Goal: Transaction & Acquisition: Purchase product/service

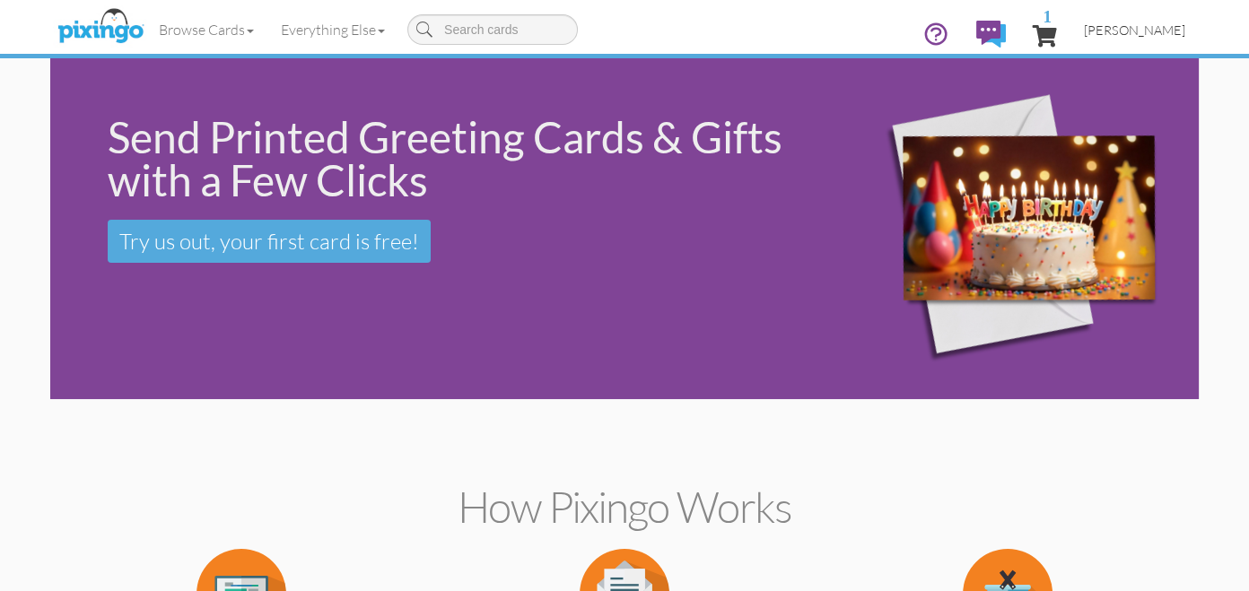
click at [1132, 36] on span "[PERSON_NAME]" at bounding box center [1134, 29] width 101 height 15
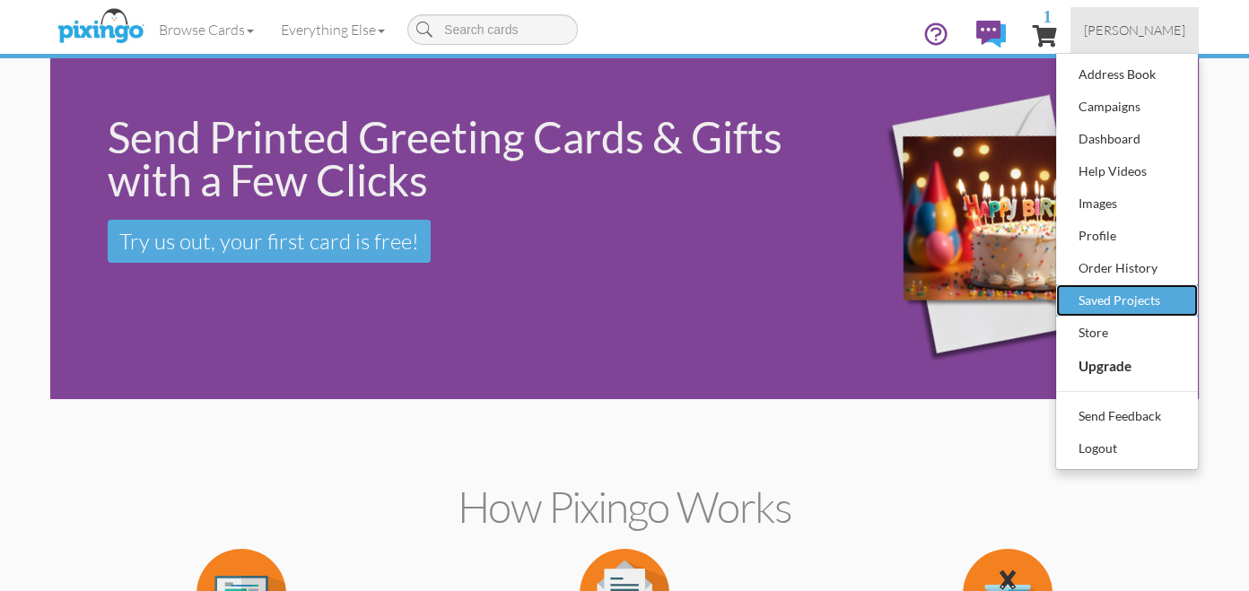
click at [1146, 310] on div "Saved Projects" at bounding box center [1127, 300] width 106 height 27
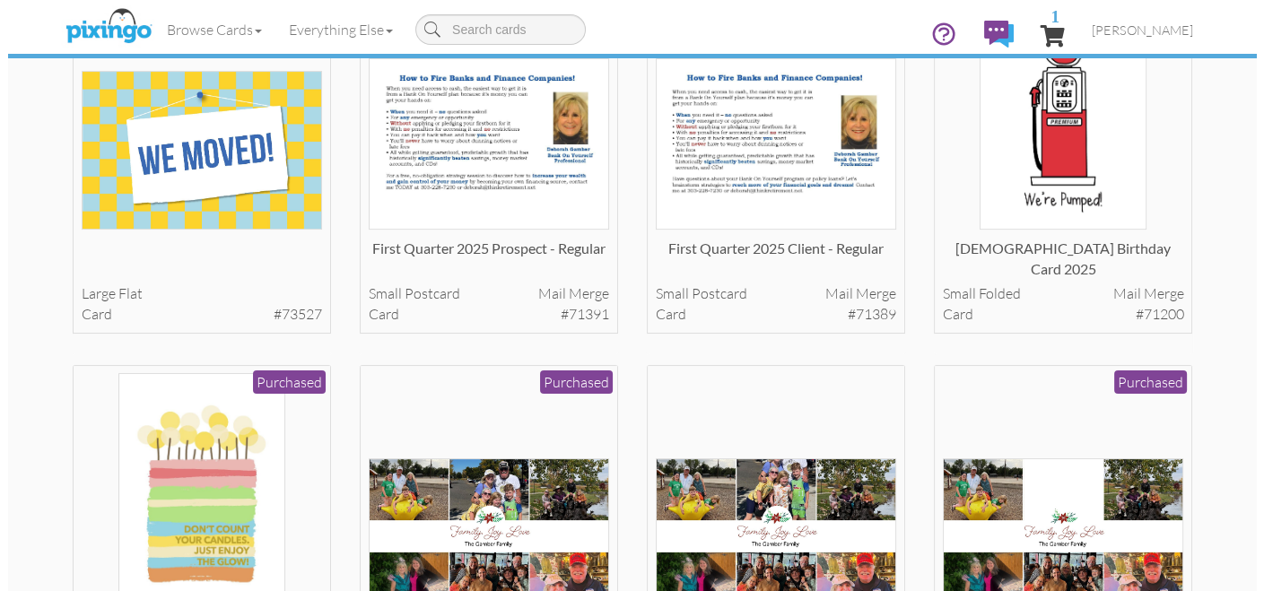
scroll to position [582, 0]
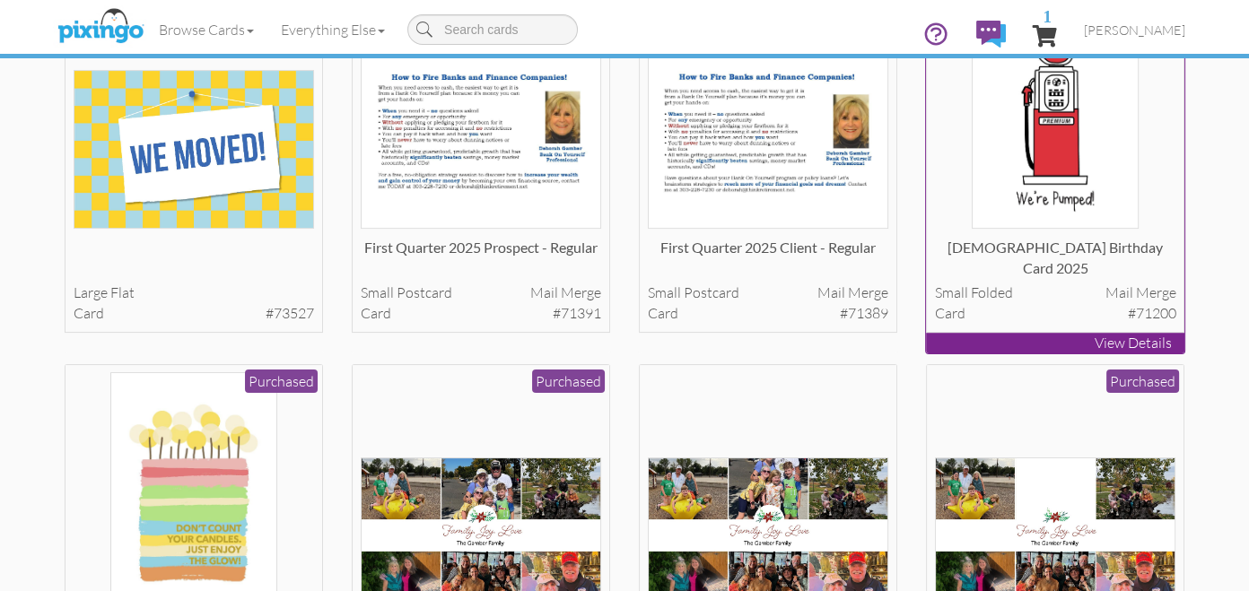
click at [1076, 156] on img at bounding box center [1055, 108] width 166 height 241
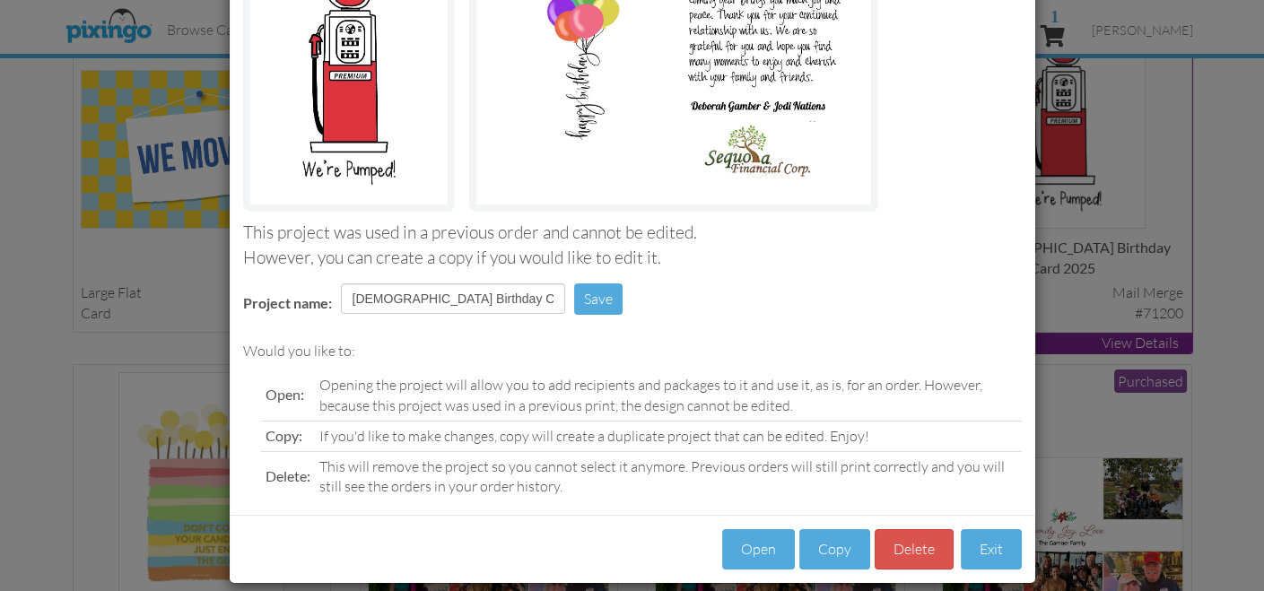
scroll to position [246, 0]
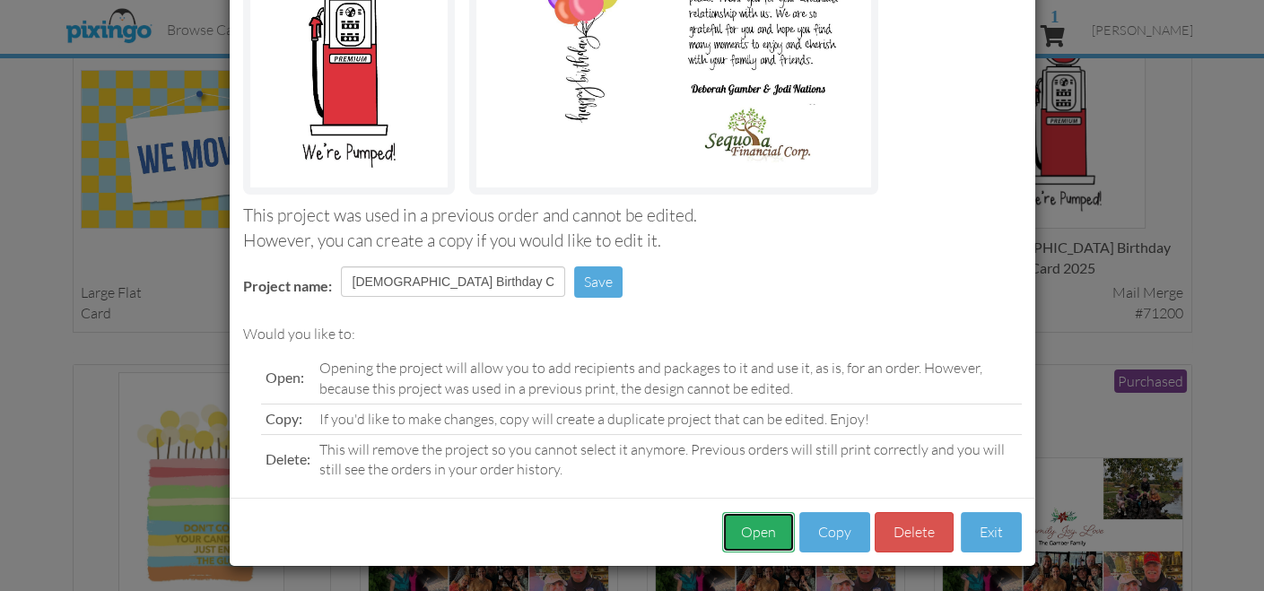
click at [752, 533] on button "Open" at bounding box center [758, 532] width 73 height 40
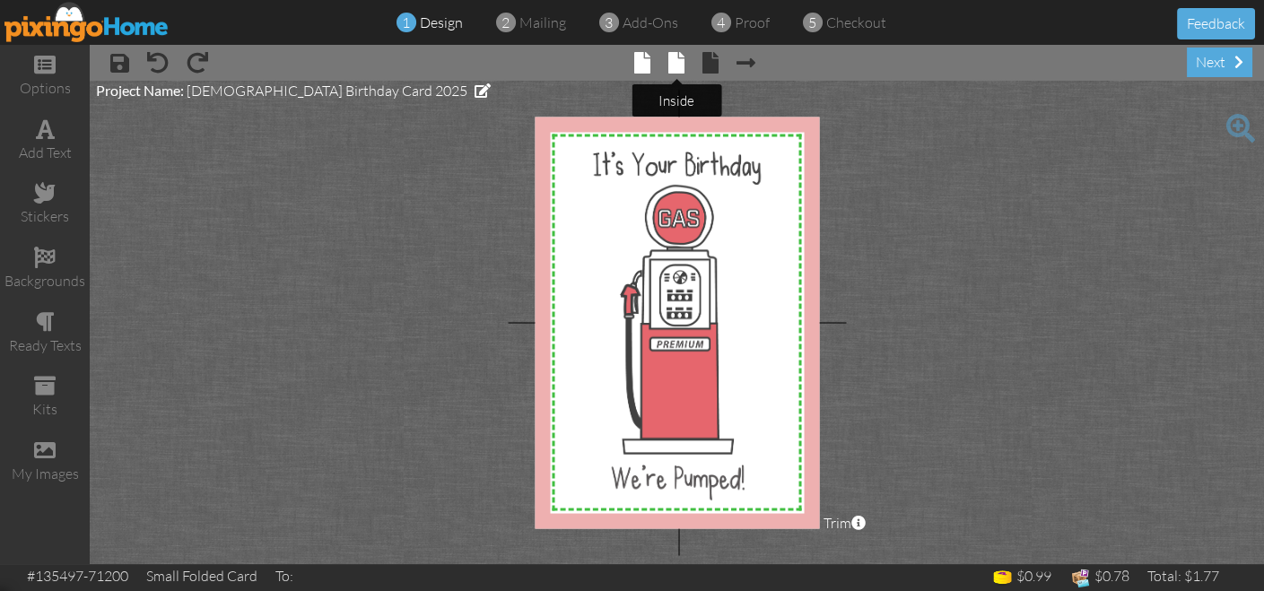
click at [676, 65] on span at bounding box center [677, 63] width 16 height 22
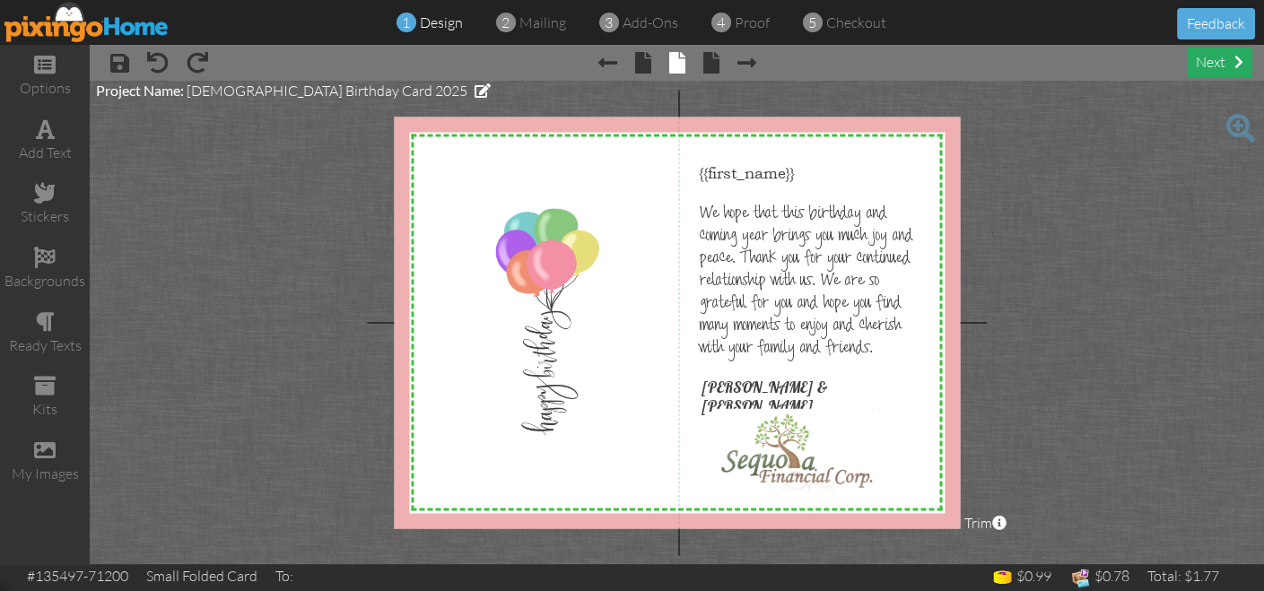
click at [1222, 55] on div "next" at bounding box center [1220, 63] width 66 height 30
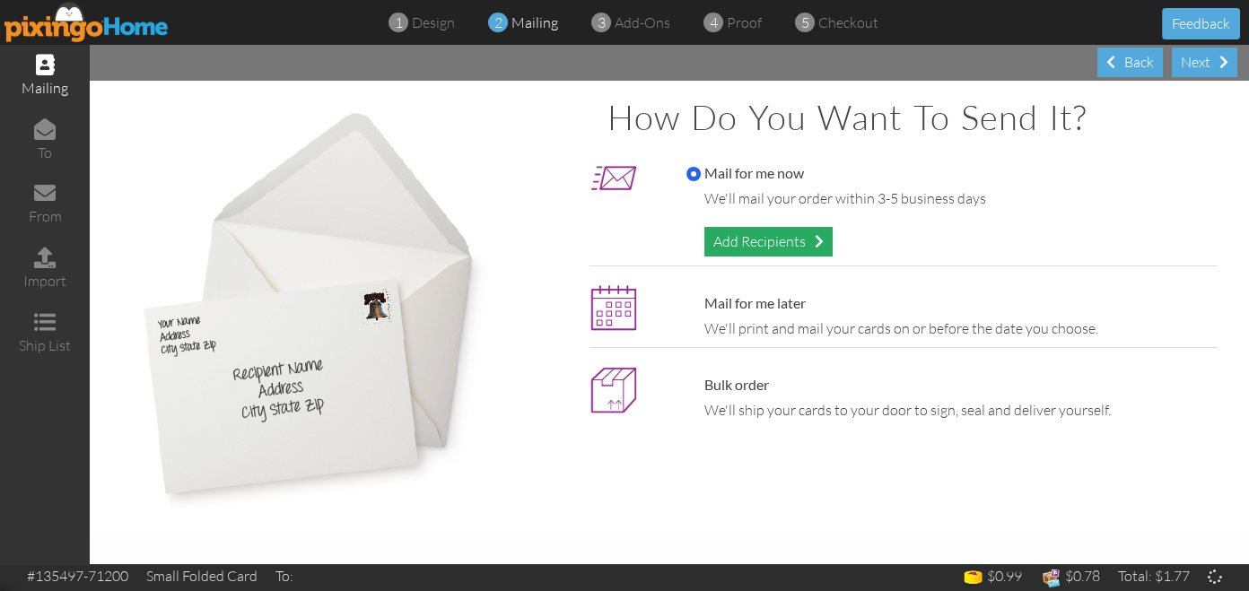
click at [775, 239] on div "Add Recipients" at bounding box center [768, 242] width 128 height 30
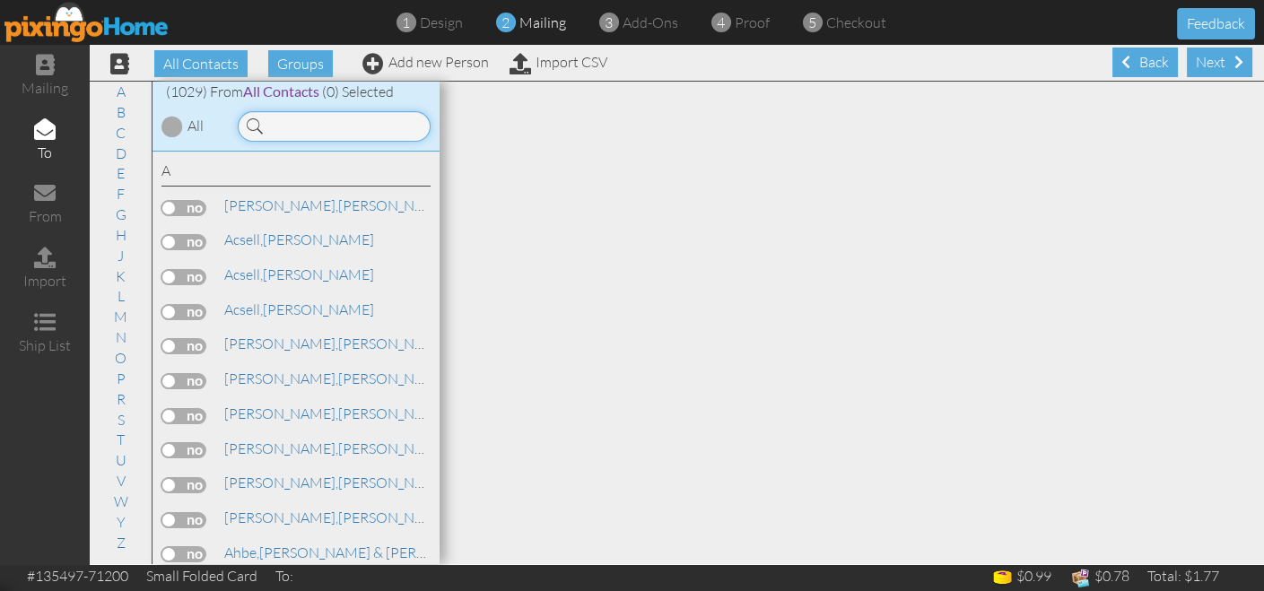
click at [339, 121] on input at bounding box center [334, 126] width 193 height 31
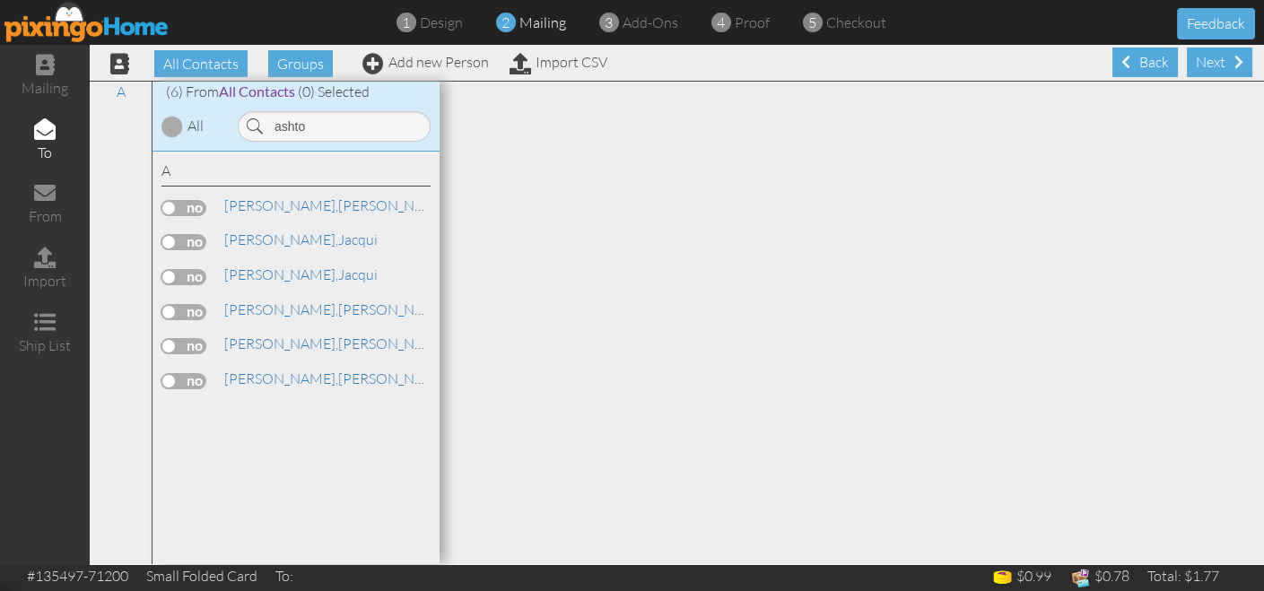
click at [183, 310] on label at bounding box center [184, 312] width 45 height 16
click at [0, 0] on input "checkbox" at bounding box center [0, 0] width 0 height 0
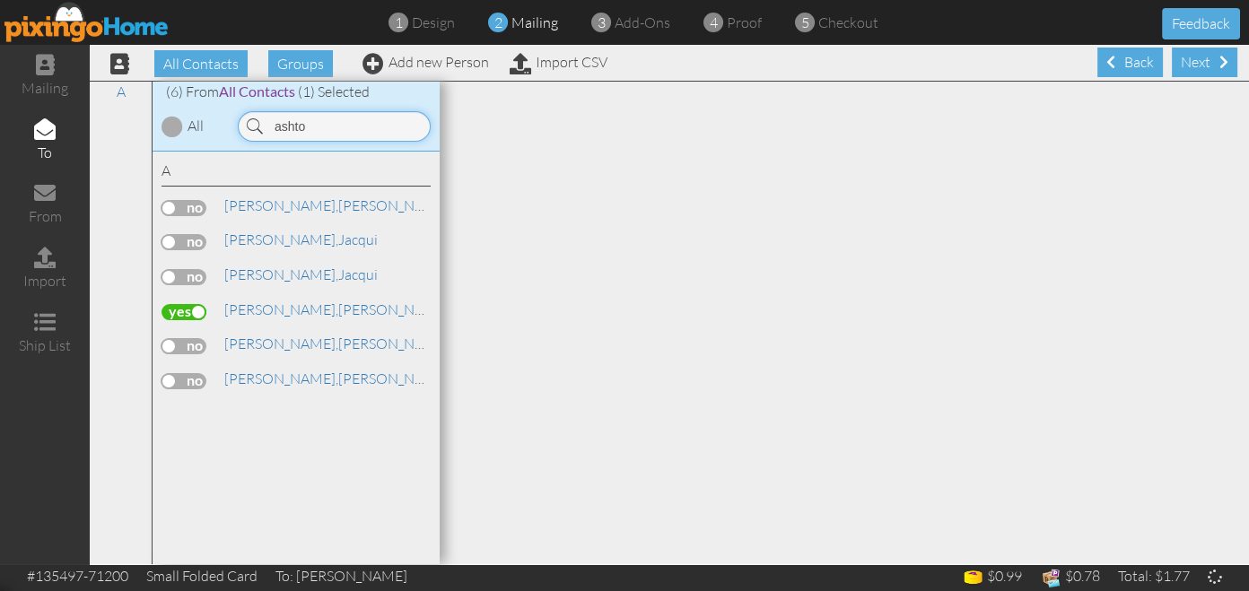
click at [336, 127] on input "ashto" at bounding box center [334, 126] width 193 height 31
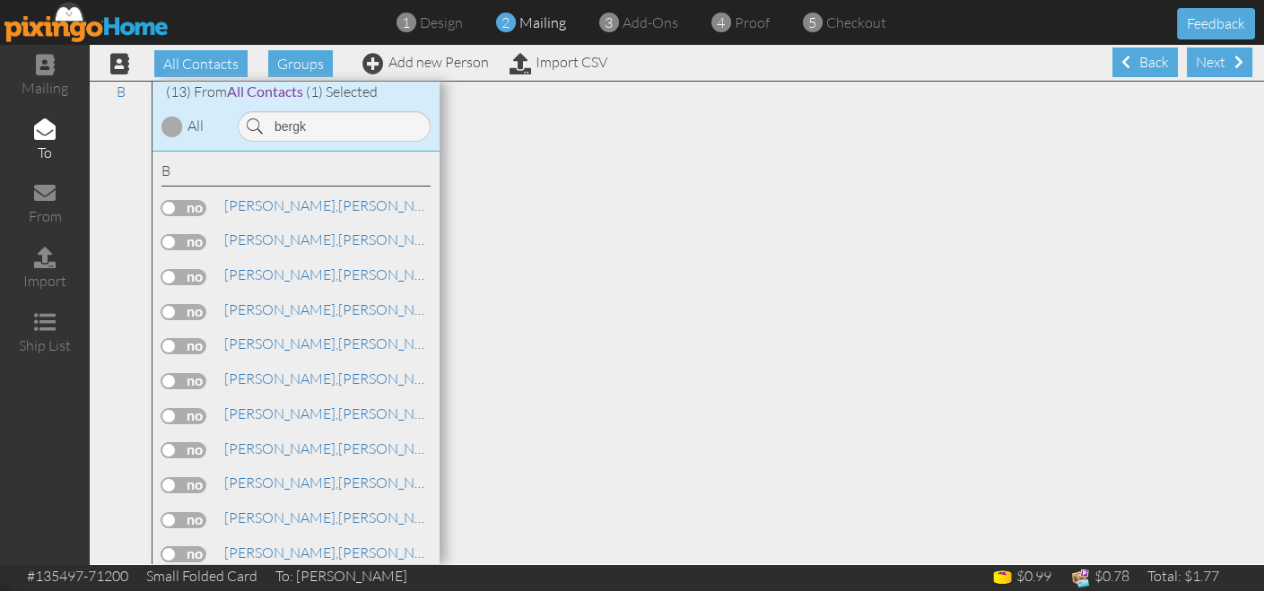
click at [183, 344] on label at bounding box center [184, 346] width 45 height 16
click at [0, 0] on input "checkbox" at bounding box center [0, 0] width 0 height 0
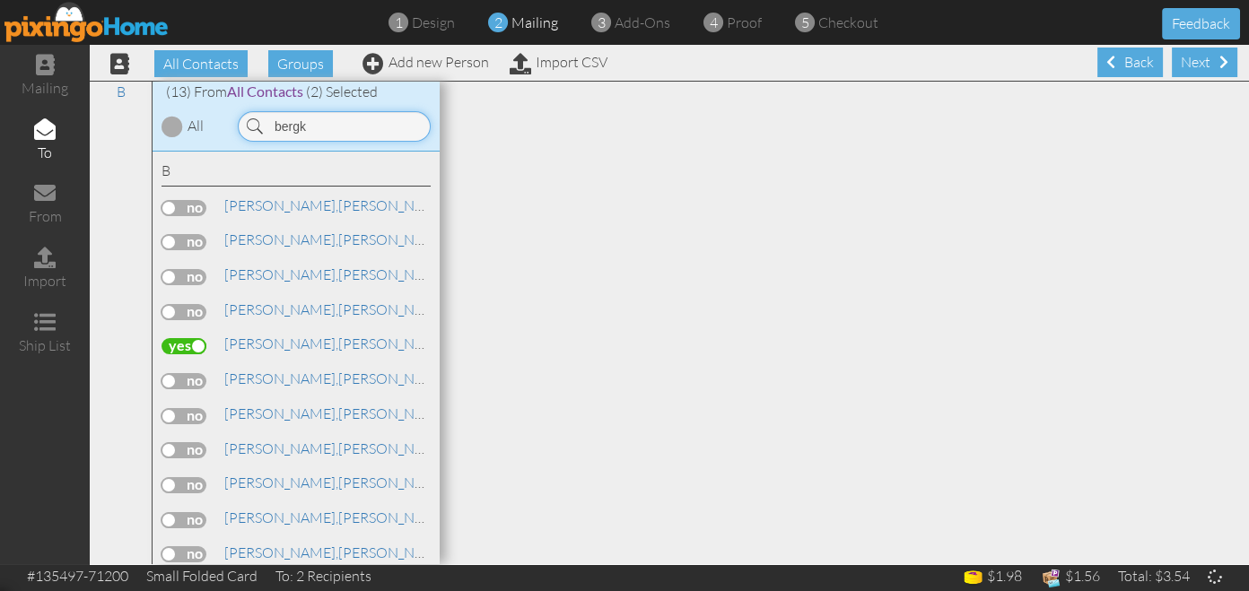
click at [322, 118] on input "bergk" at bounding box center [334, 126] width 193 height 31
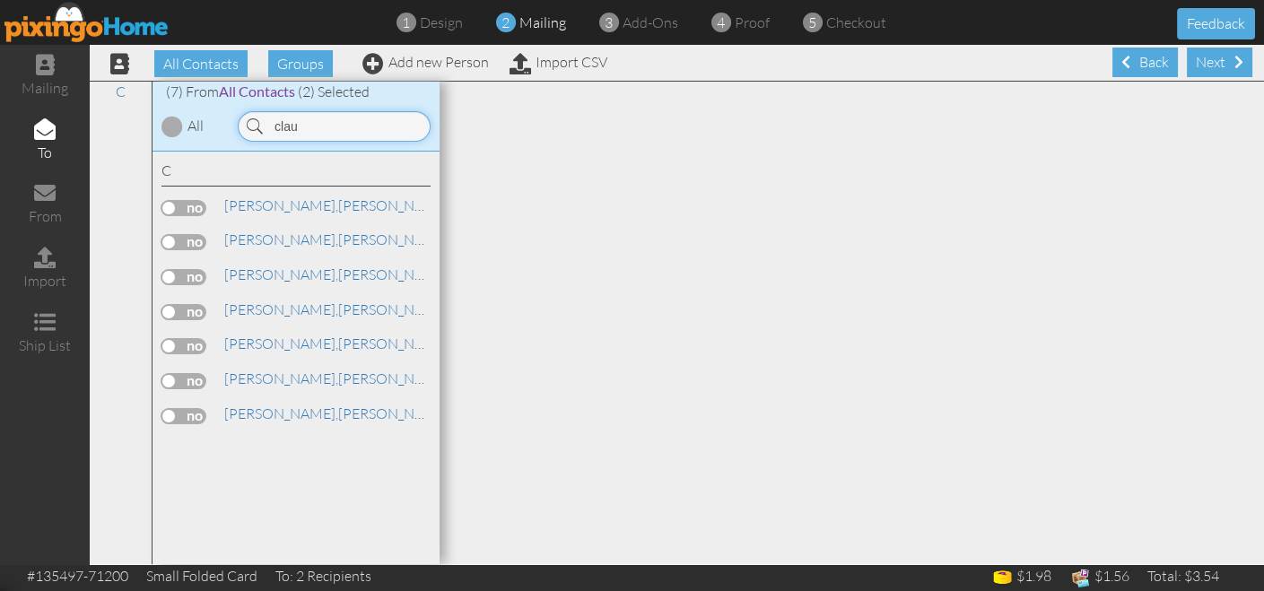
type input "clau"
click at [193, 311] on label at bounding box center [184, 312] width 45 height 16
click at [0, 0] on input "checkbox" at bounding box center [0, 0] width 0 height 0
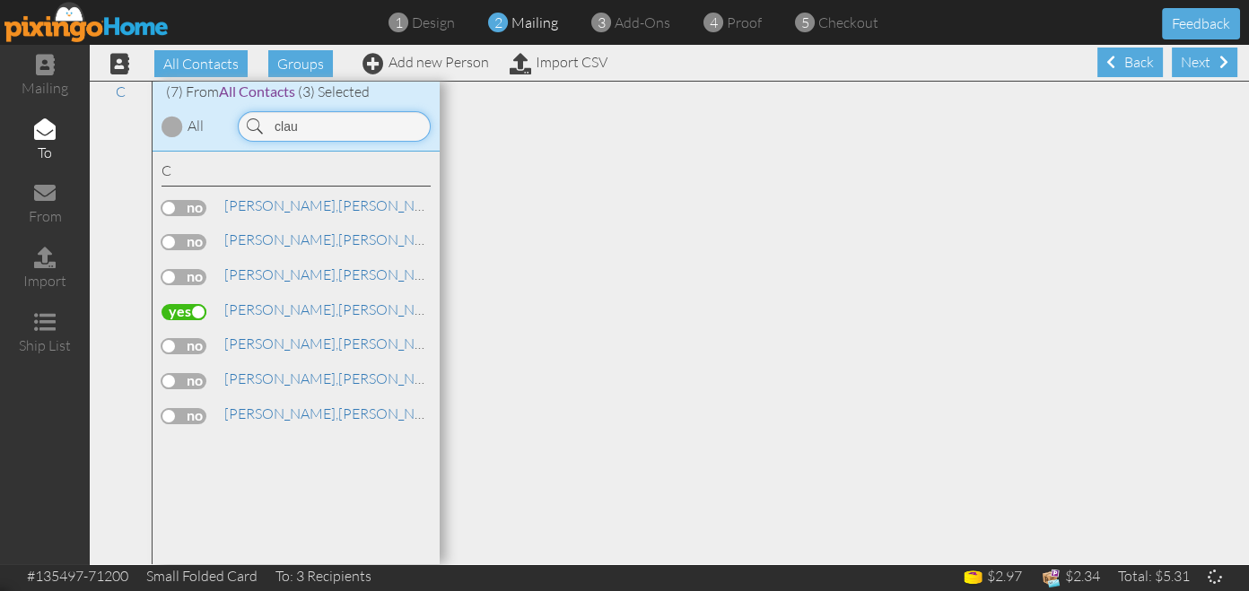
click at [310, 124] on input "clau" at bounding box center [334, 126] width 193 height 31
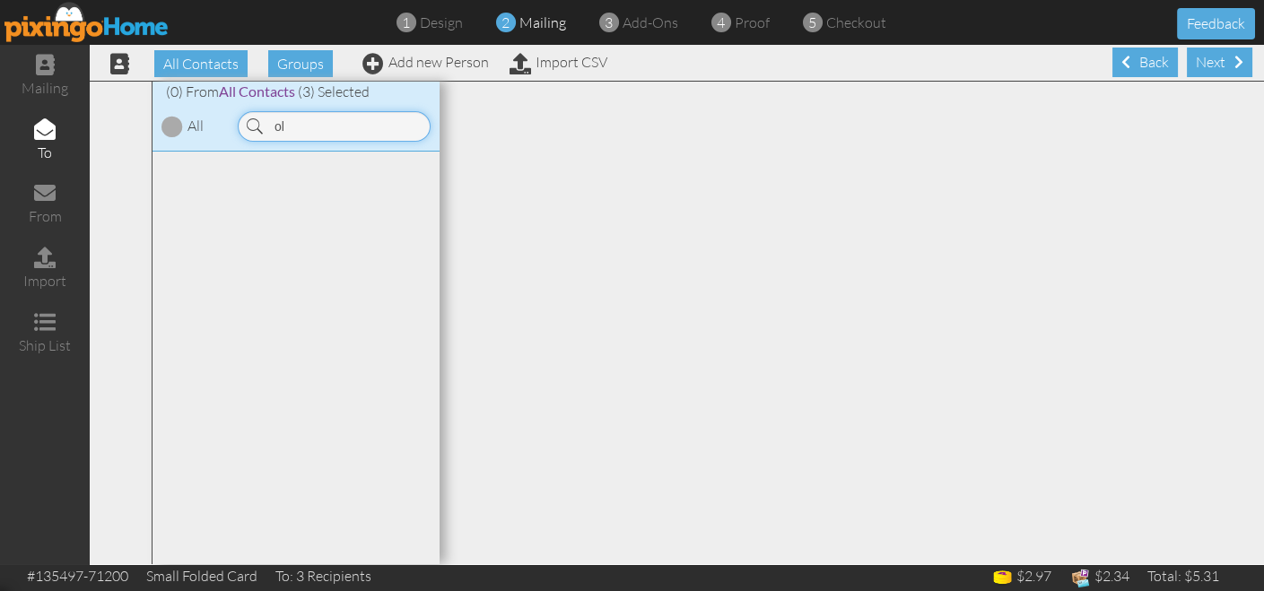
type input "o"
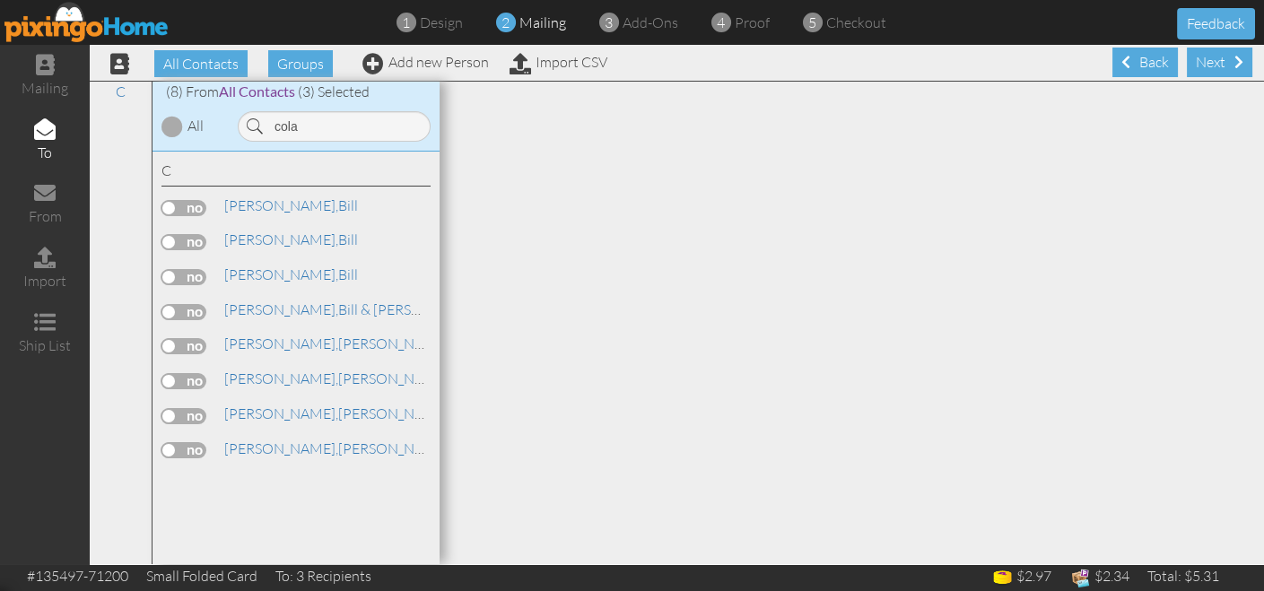
click at [183, 205] on label at bounding box center [184, 208] width 45 height 16
click at [0, 0] on input "checkbox" at bounding box center [0, 0] width 0 height 0
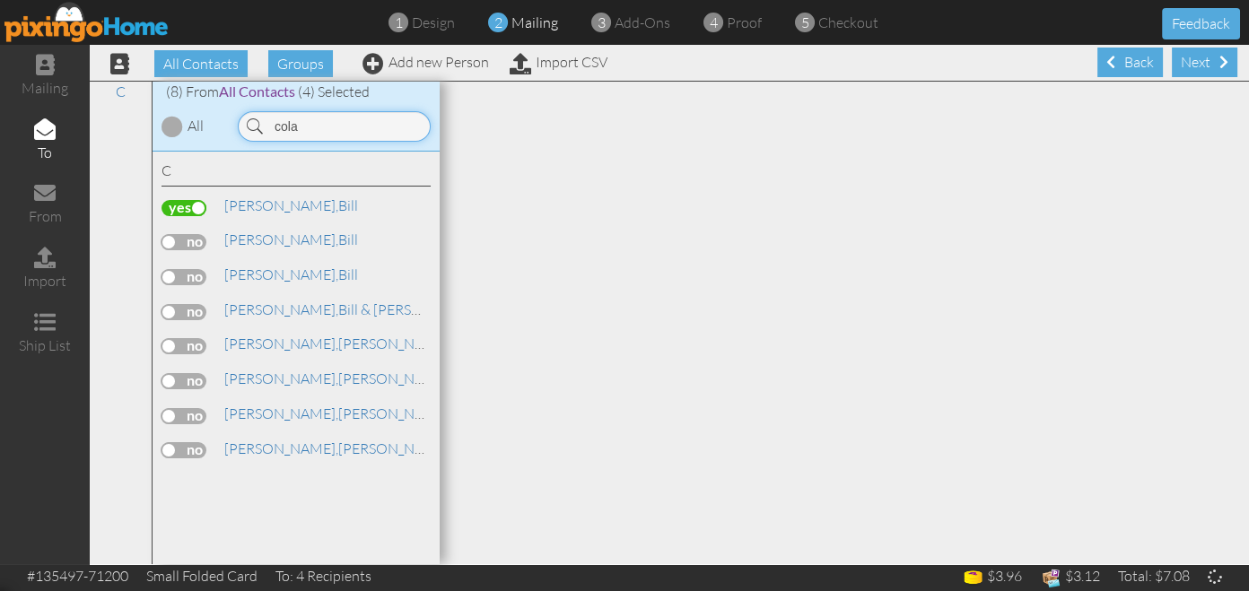
click at [310, 127] on input "cola" at bounding box center [334, 126] width 193 height 31
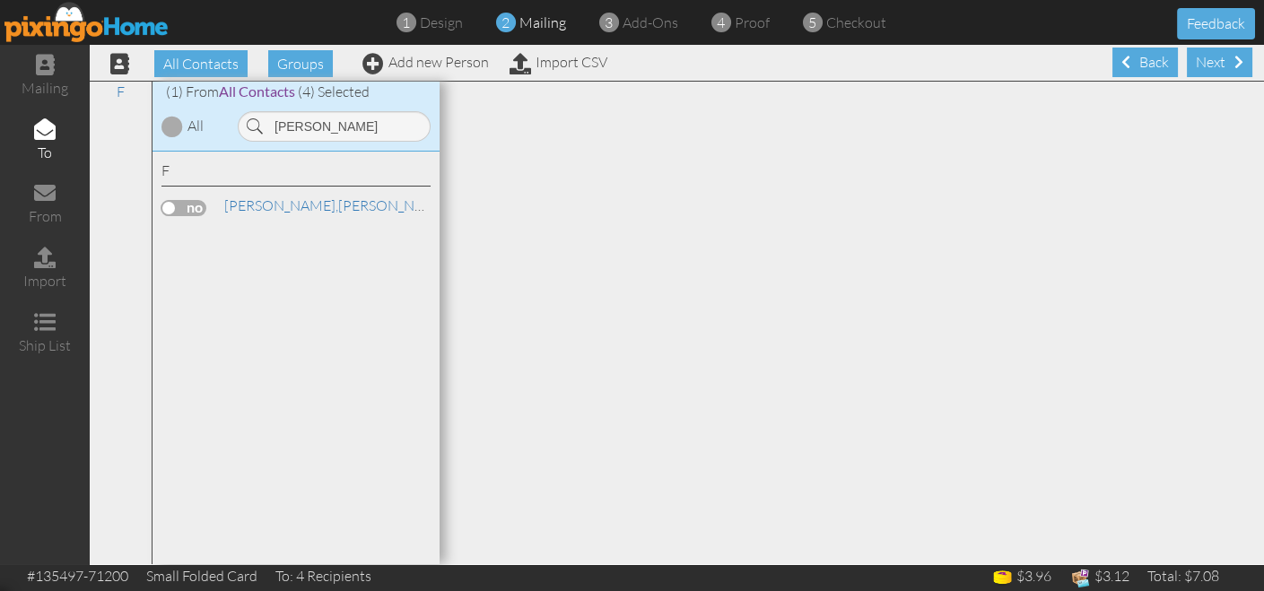
click at [171, 204] on label at bounding box center [184, 208] width 45 height 16
click at [0, 0] on input "checkbox" at bounding box center [0, 0] width 0 height 0
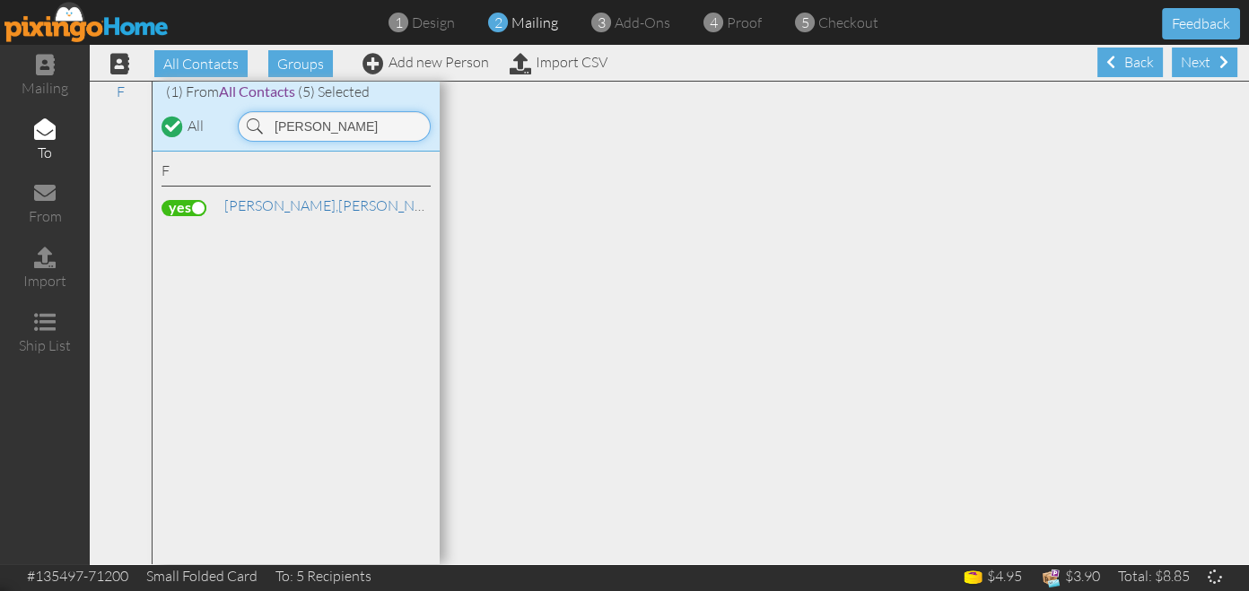
click at [316, 128] on input "[PERSON_NAME]" at bounding box center [334, 126] width 193 height 31
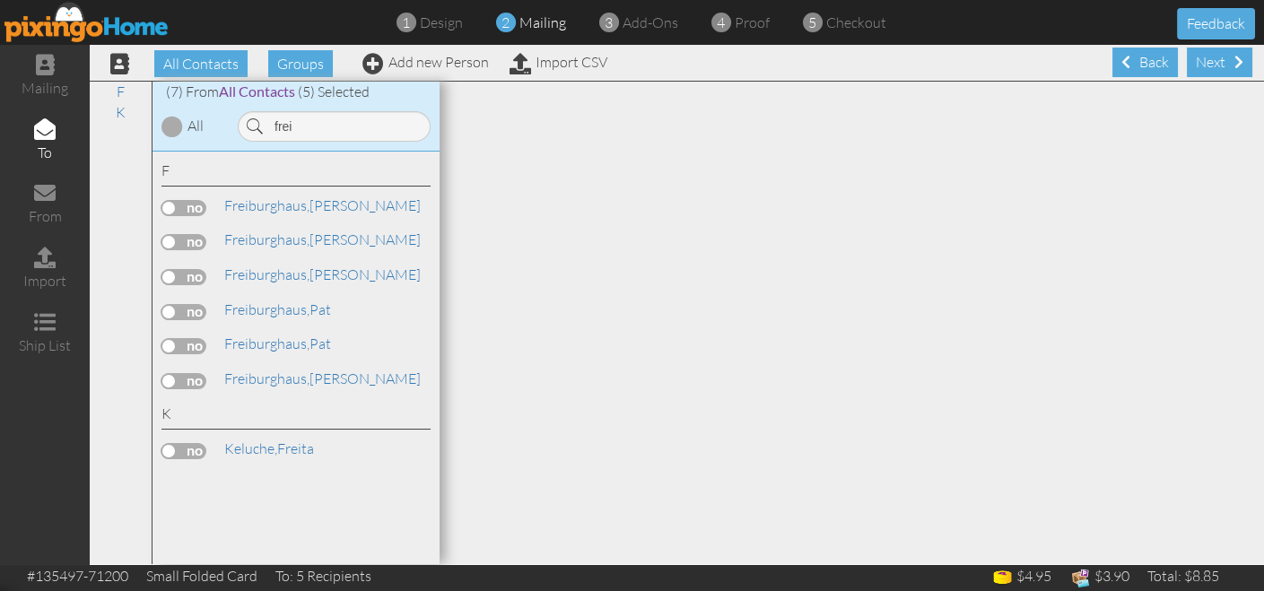
click at [186, 207] on label at bounding box center [184, 208] width 45 height 16
click at [0, 0] on input "checkbox" at bounding box center [0, 0] width 0 height 0
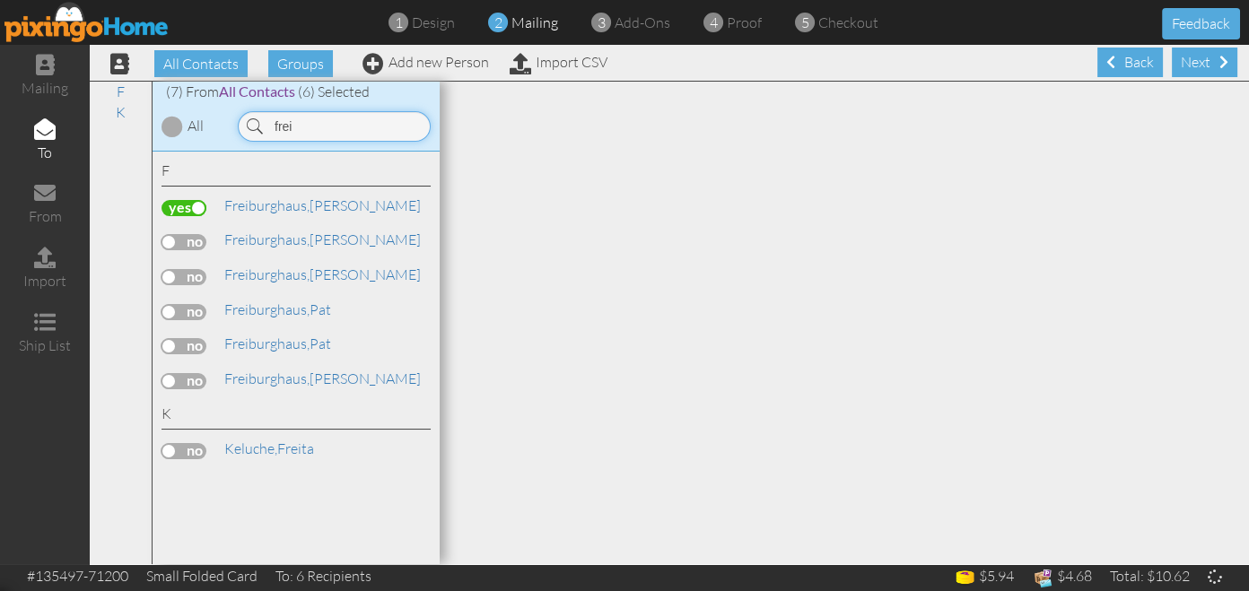
click at [310, 118] on input "frei" at bounding box center [334, 126] width 193 height 31
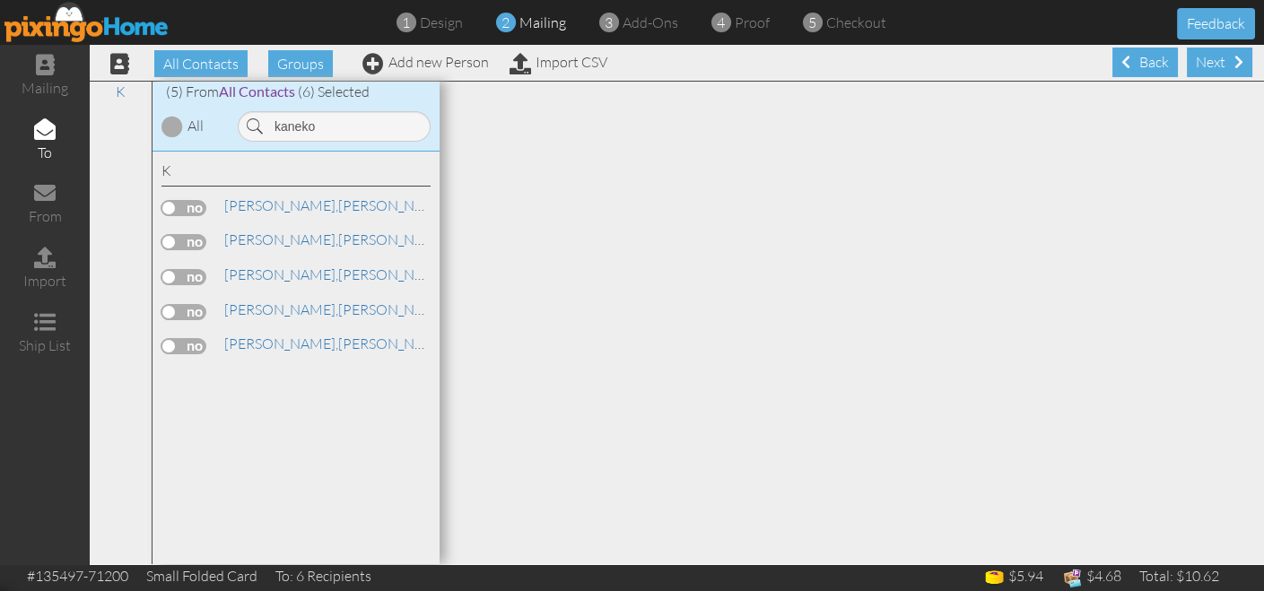
click at [184, 240] on label at bounding box center [184, 242] width 45 height 16
click at [0, 0] on input "checkbox" at bounding box center [0, 0] width 0 height 0
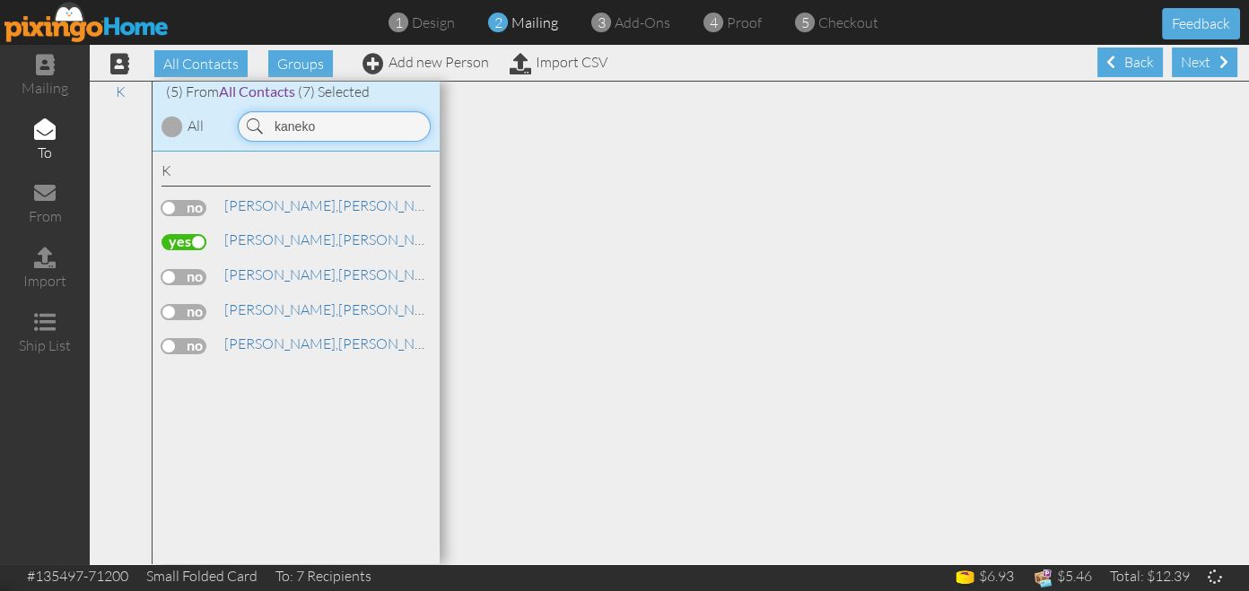
click at [324, 124] on input "kaneko" at bounding box center [334, 126] width 193 height 31
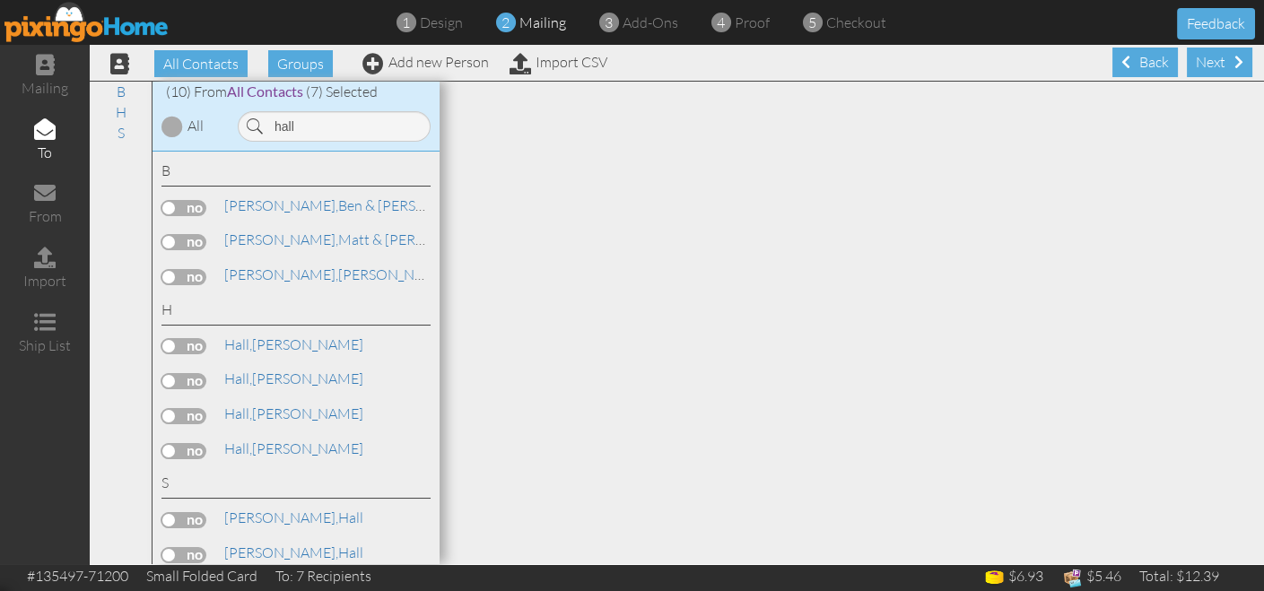
click at [184, 351] on label at bounding box center [184, 346] width 45 height 16
click at [0, 0] on input "checkbox" at bounding box center [0, 0] width 0 height 0
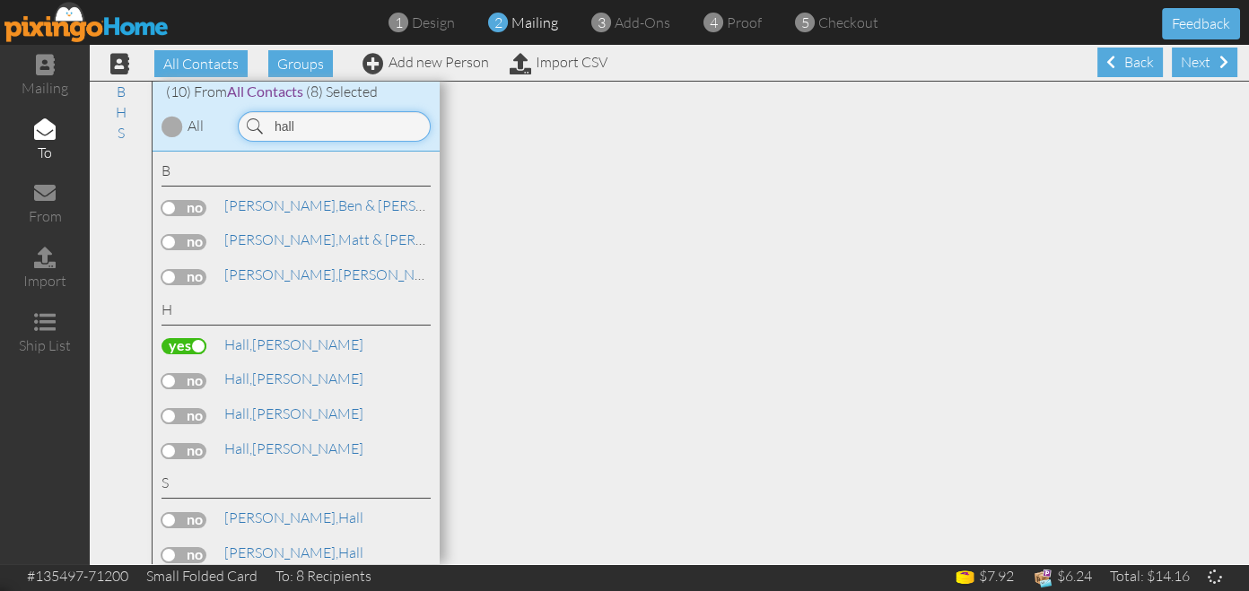
click at [311, 129] on input "hall" at bounding box center [334, 126] width 193 height 31
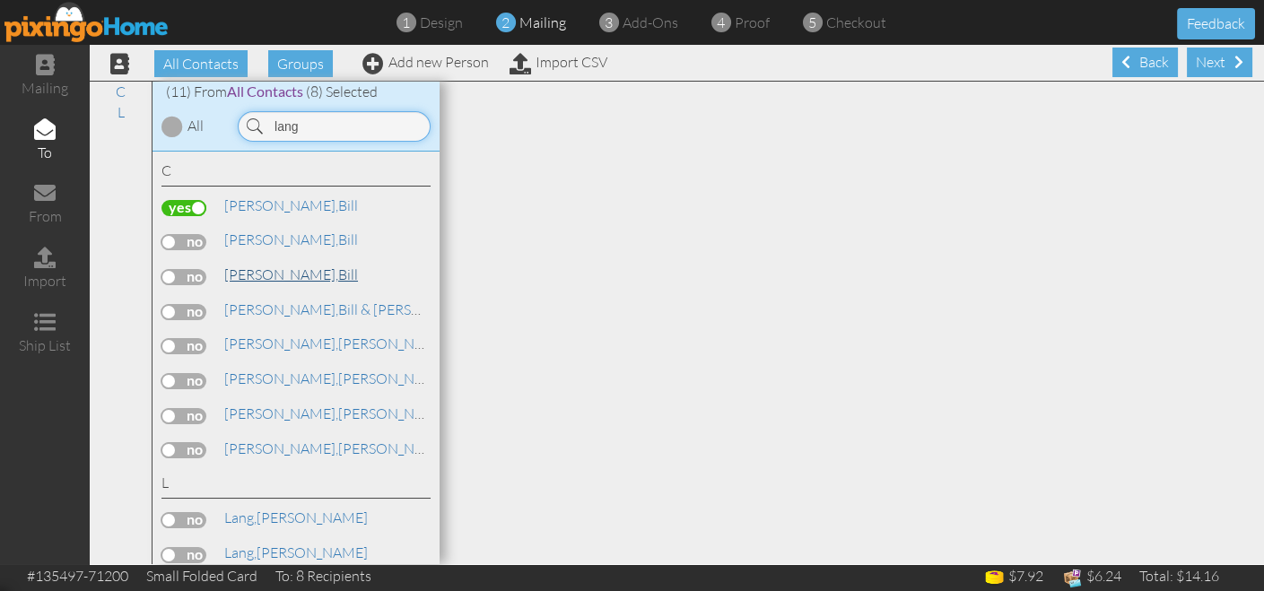
scroll to position [46, 0]
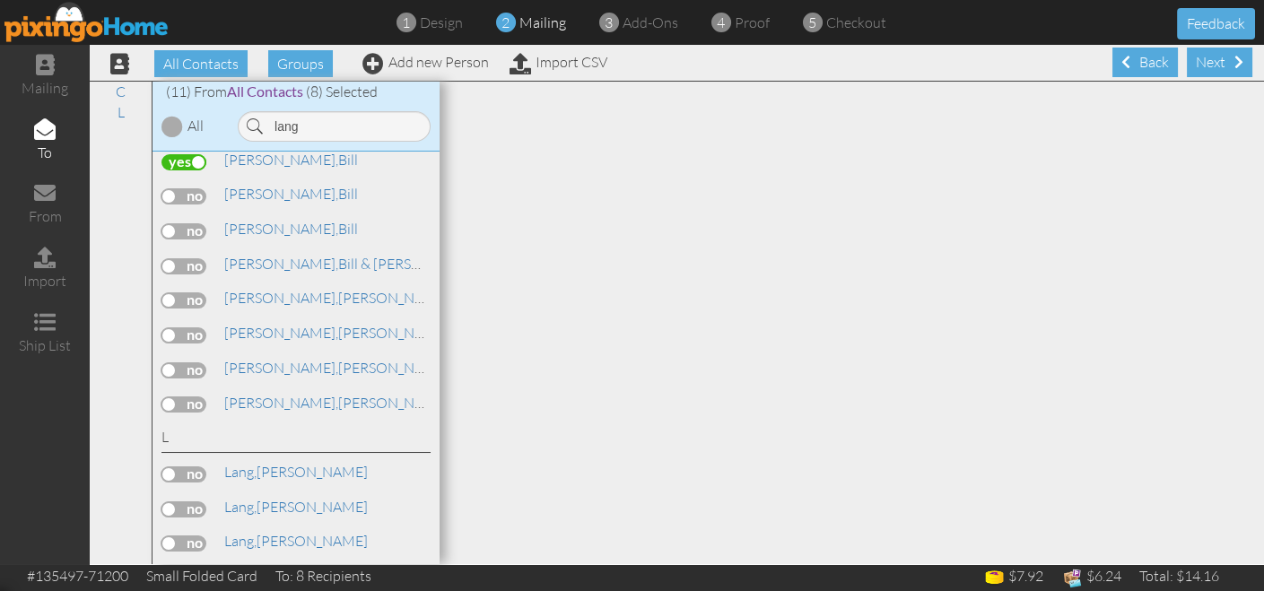
click at [176, 507] on label at bounding box center [184, 510] width 45 height 16
click at [0, 0] on input "checkbox" at bounding box center [0, 0] width 0 height 0
click at [325, 121] on input "lang" at bounding box center [334, 126] width 193 height 31
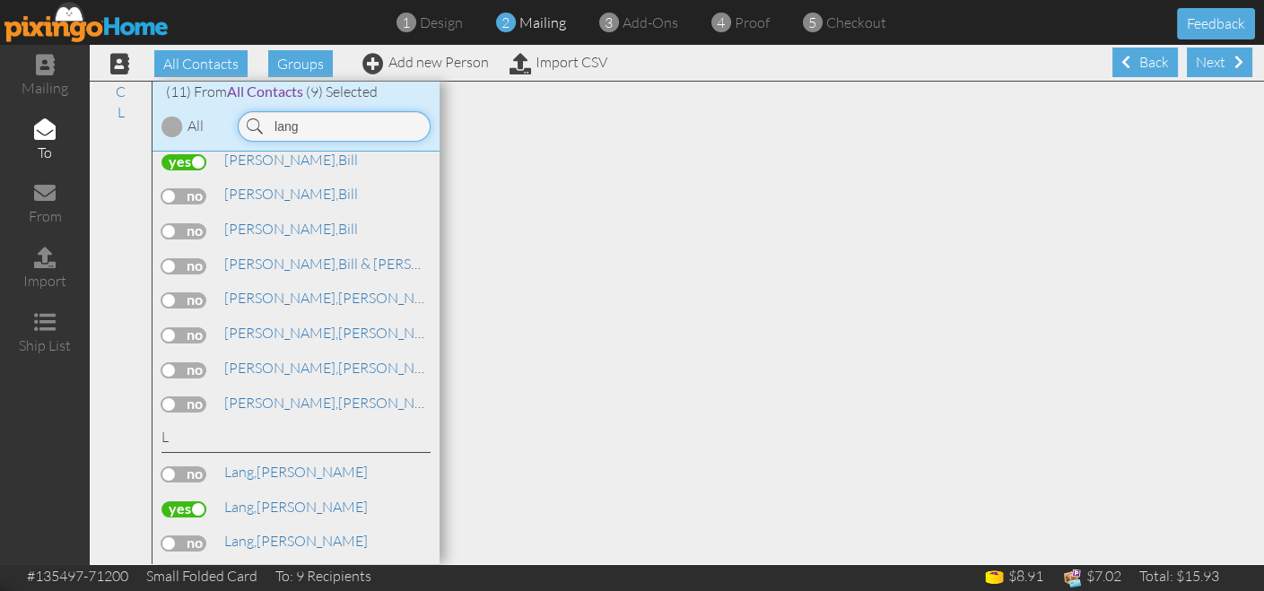
click at [325, 121] on input "lang" at bounding box center [334, 126] width 193 height 31
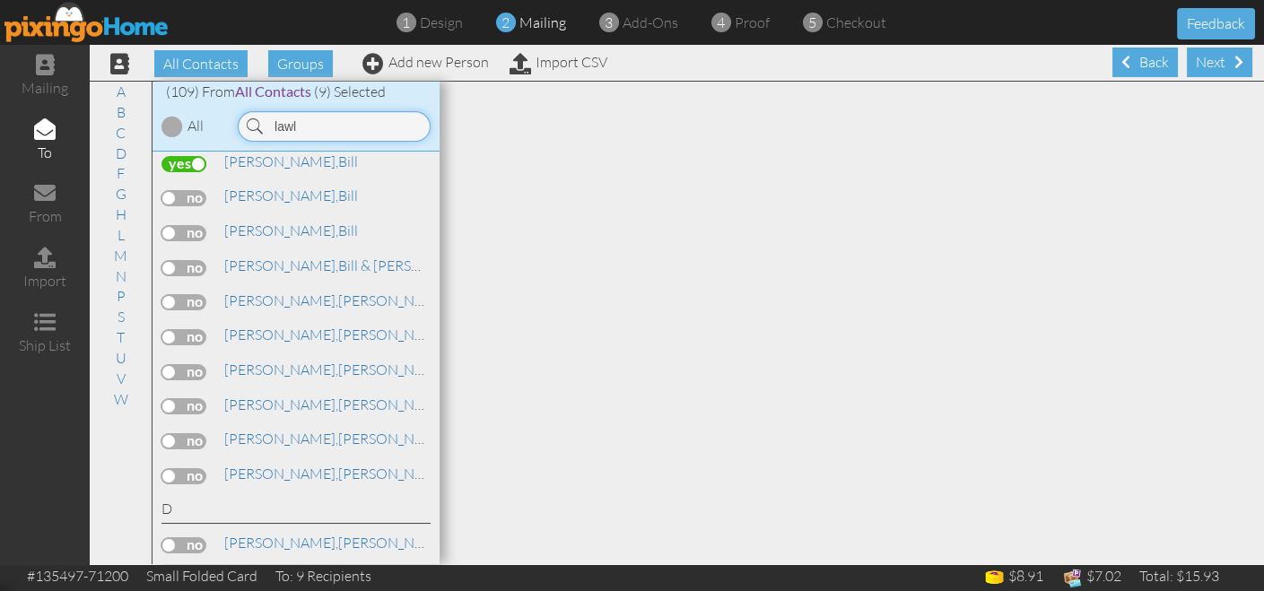
scroll to position [115, 0]
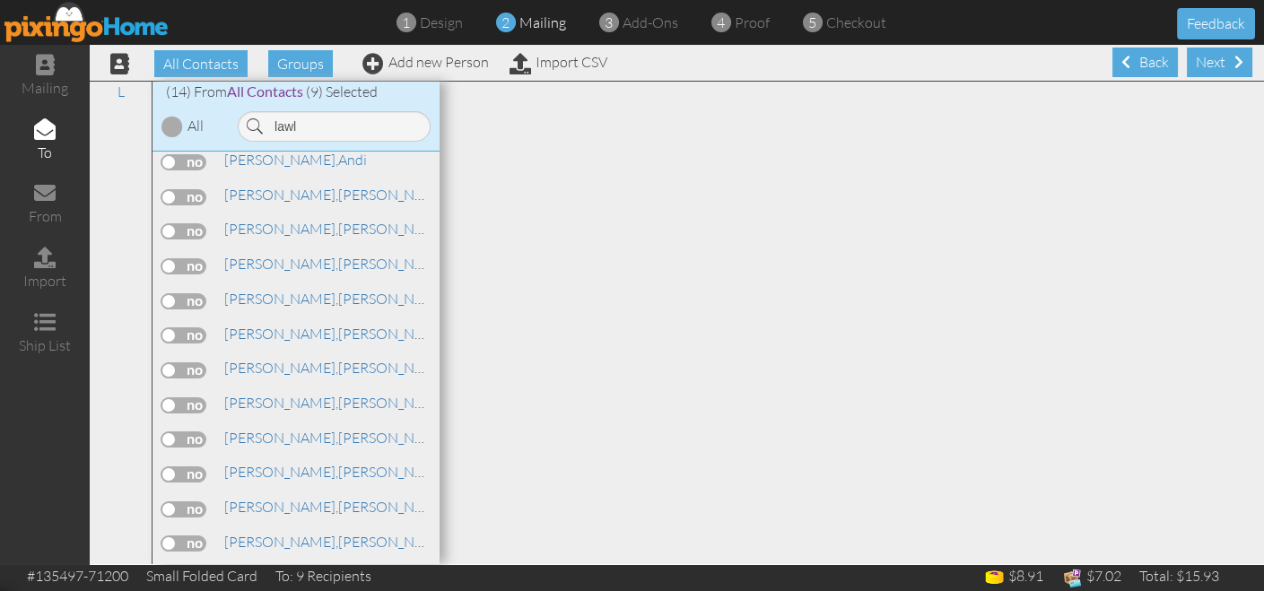
click at [195, 226] on label at bounding box center [184, 231] width 45 height 16
click at [0, 0] on input "checkbox" at bounding box center [0, 0] width 0 height 0
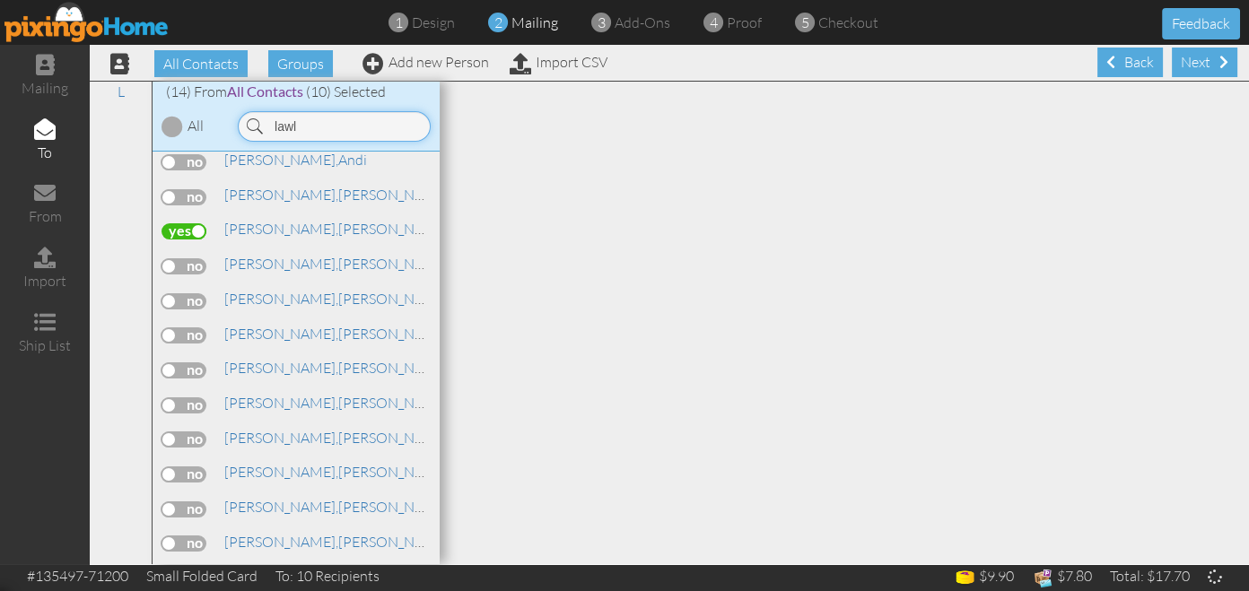
click at [318, 129] on input "lawl" at bounding box center [334, 126] width 193 height 31
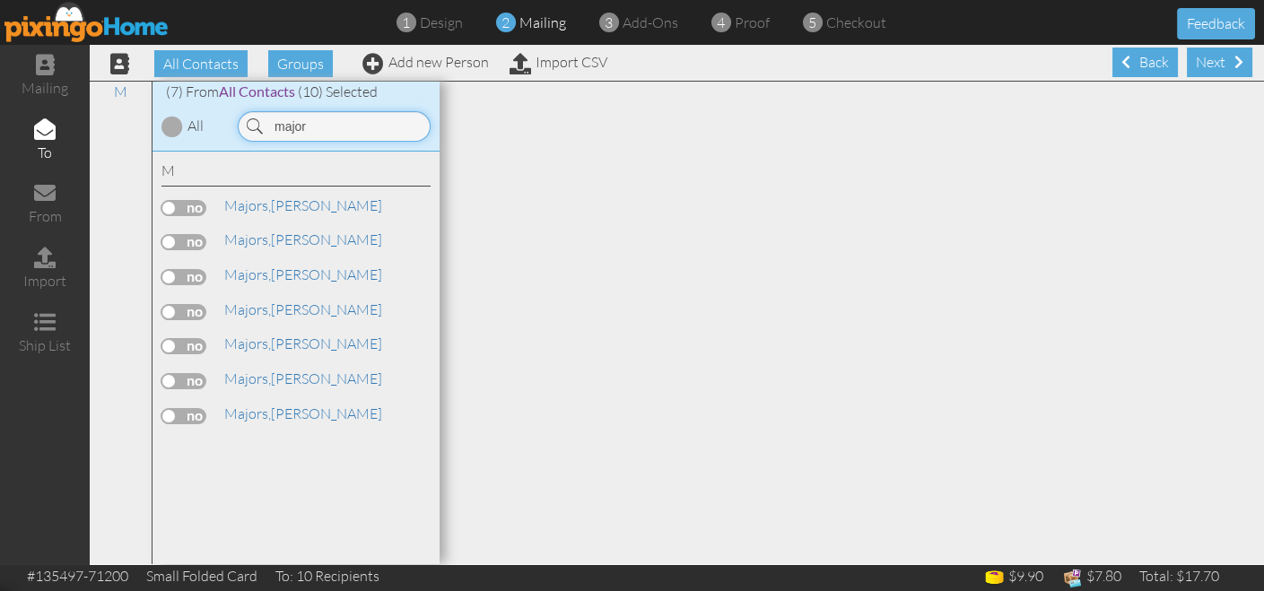
scroll to position [0, 0]
click at [179, 201] on label at bounding box center [184, 208] width 45 height 16
click at [0, 0] on input "checkbox" at bounding box center [0, 0] width 0 height 0
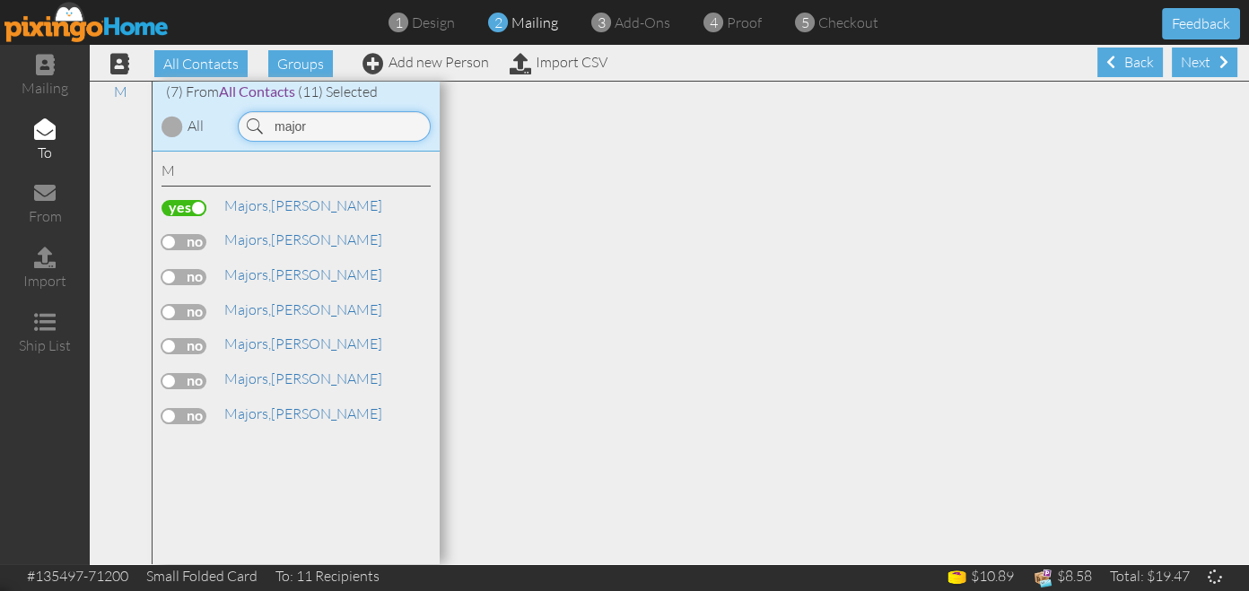
click at [313, 120] on input "major" at bounding box center [334, 126] width 193 height 31
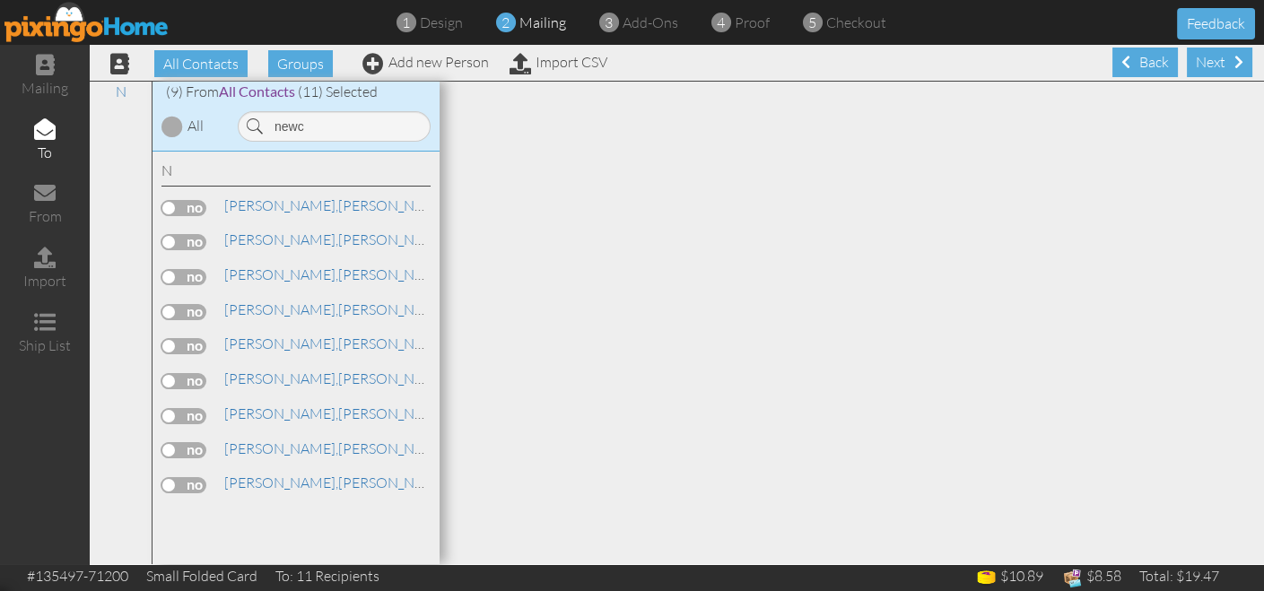
click at [179, 275] on label at bounding box center [184, 277] width 45 height 16
click at [0, 0] on input "checkbox" at bounding box center [0, 0] width 0 height 0
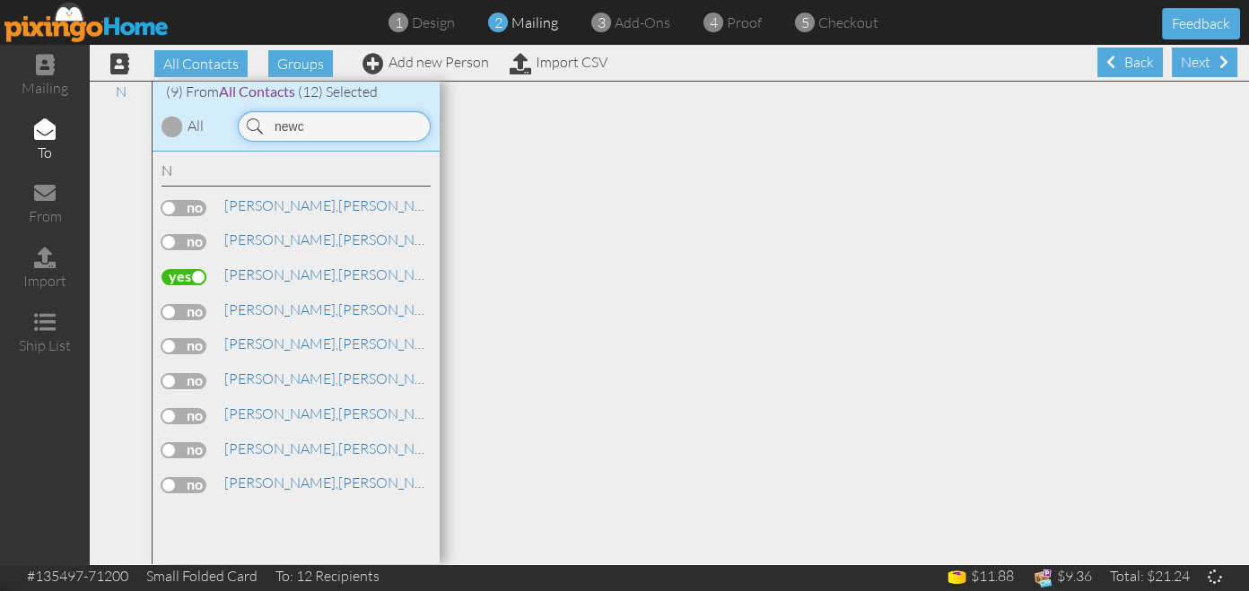
click at [319, 129] on input "newc" at bounding box center [334, 126] width 193 height 31
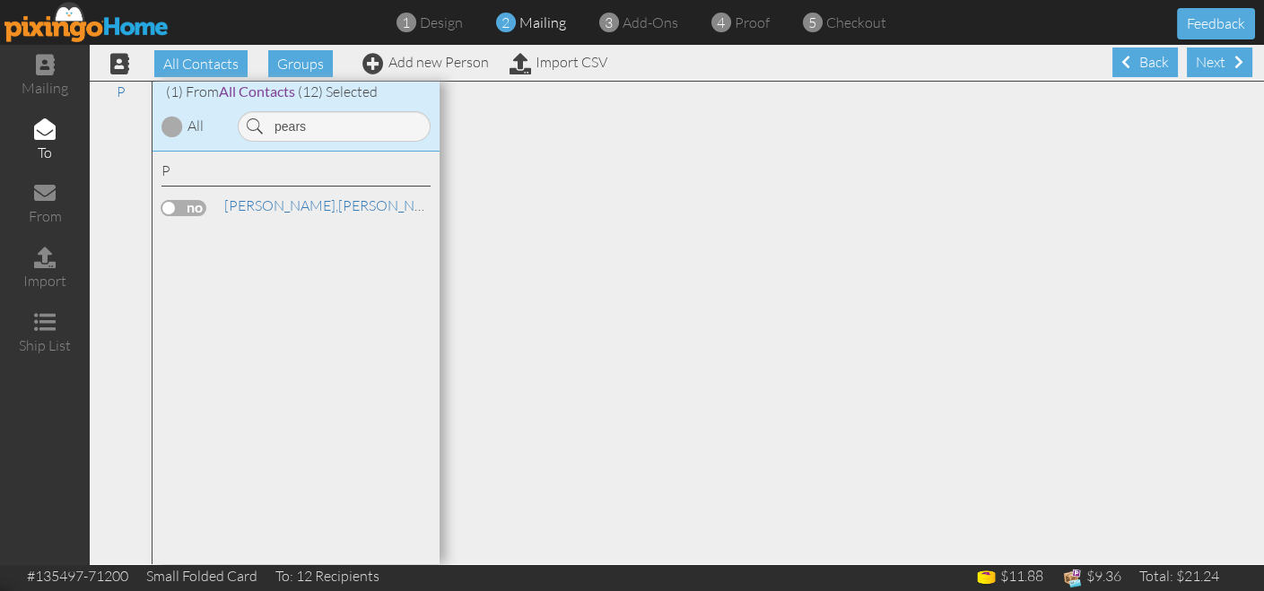
click at [190, 204] on label at bounding box center [184, 208] width 45 height 16
click at [0, 0] on input "checkbox" at bounding box center [0, 0] width 0 height 0
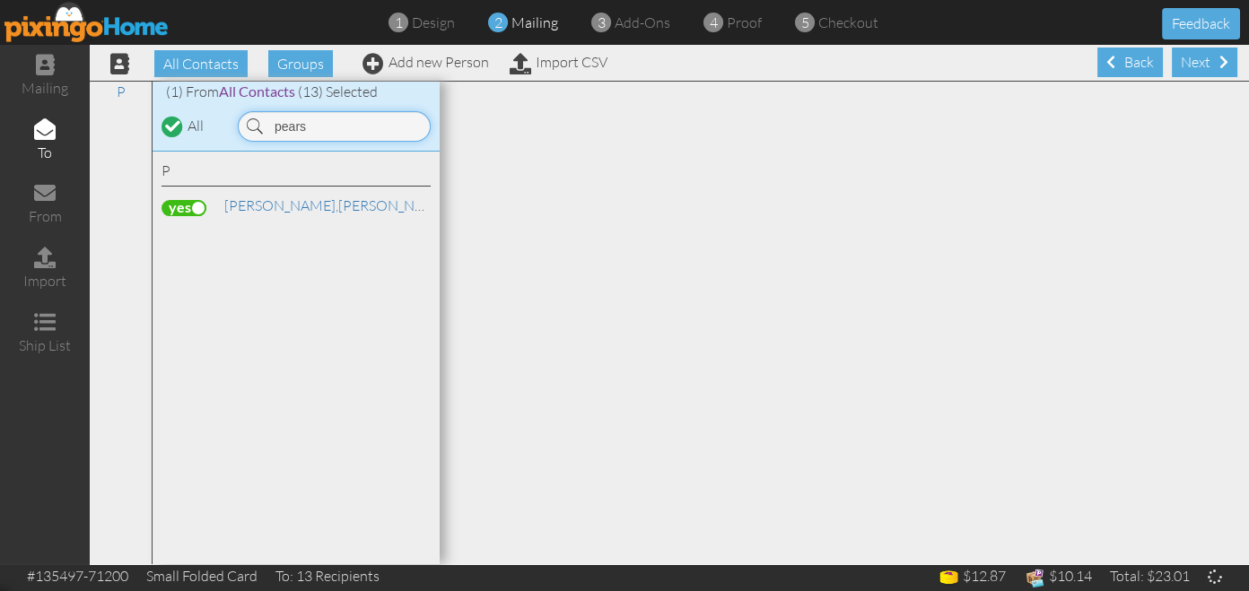
click at [318, 121] on input "pears" at bounding box center [334, 126] width 193 height 31
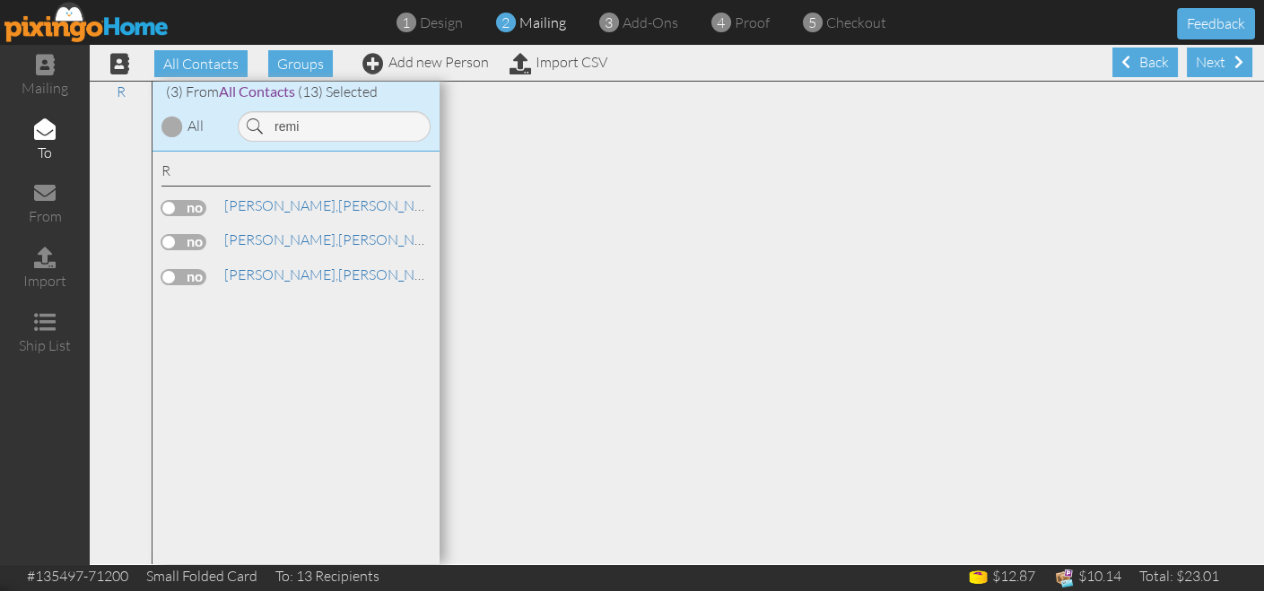
click at [181, 208] on label at bounding box center [184, 208] width 45 height 16
click at [0, 0] on input "checkbox" at bounding box center [0, 0] width 0 height 0
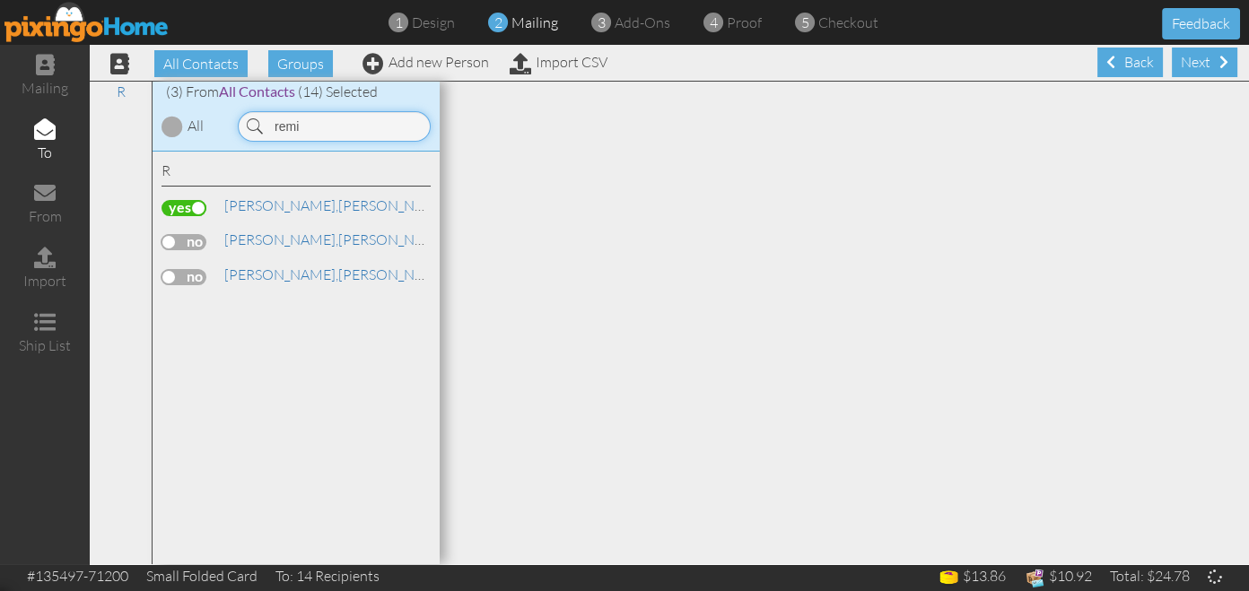
click at [310, 130] on input "remi" at bounding box center [334, 126] width 193 height 31
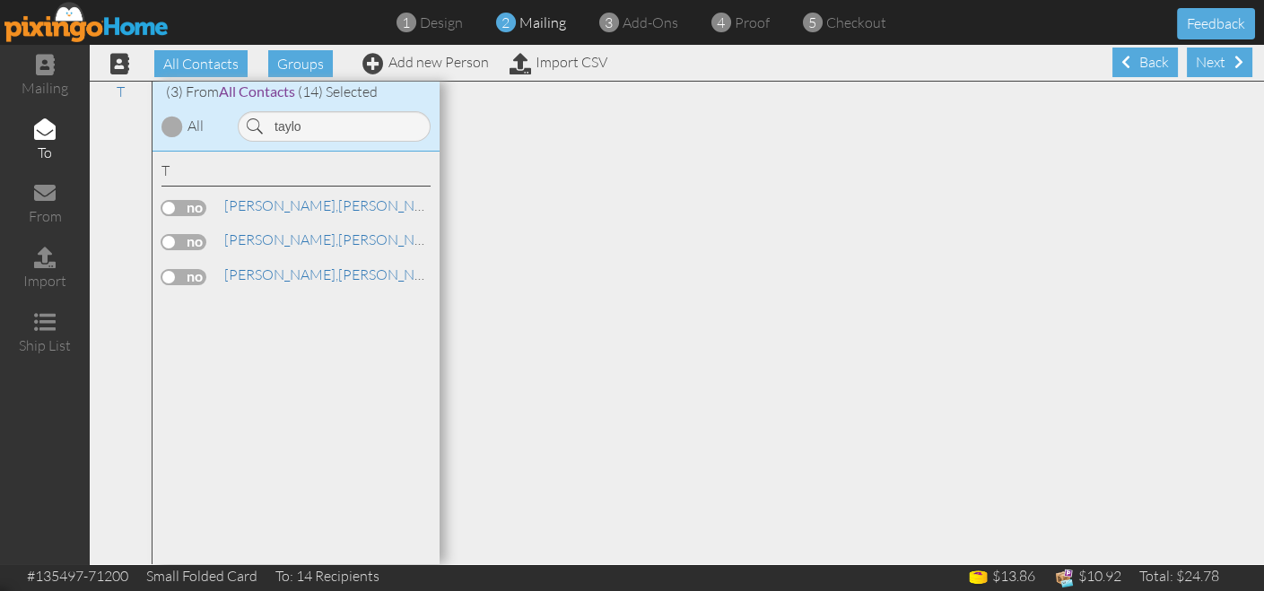
click at [187, 204] on label at bounding box center [184, 208] width 45 height 16
click at [0, 0] on input "checkbox" at bounding box center [0, 0] width 0 height 0
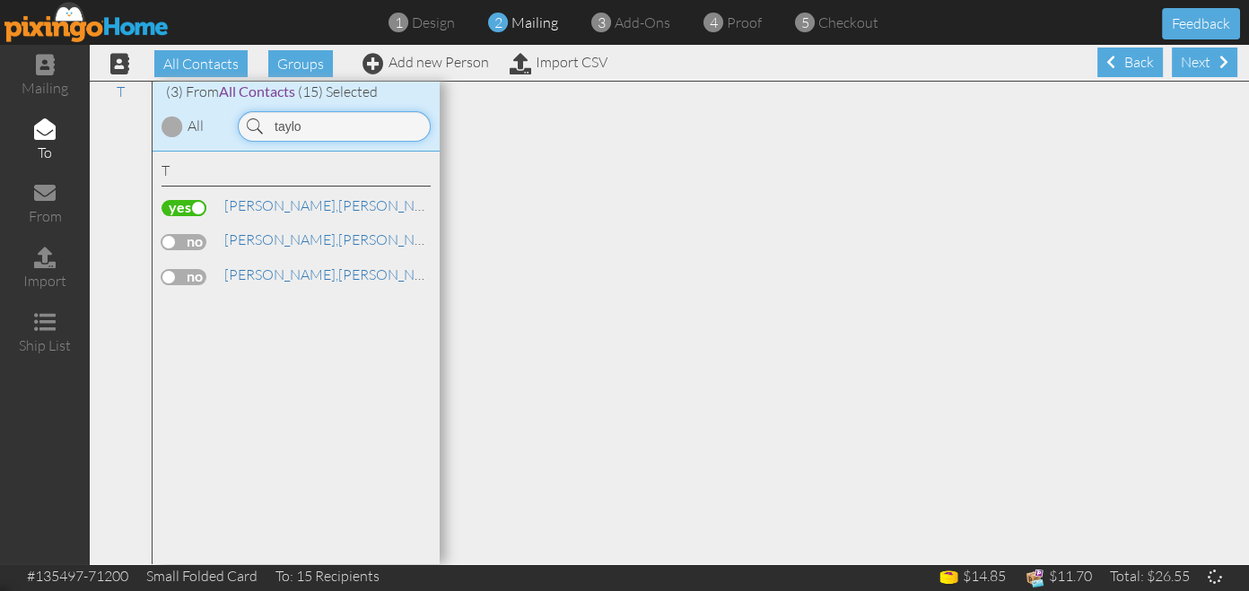
click at [320, 127] on input "taylo" at bounding box center [334, 126] width 193 height 31
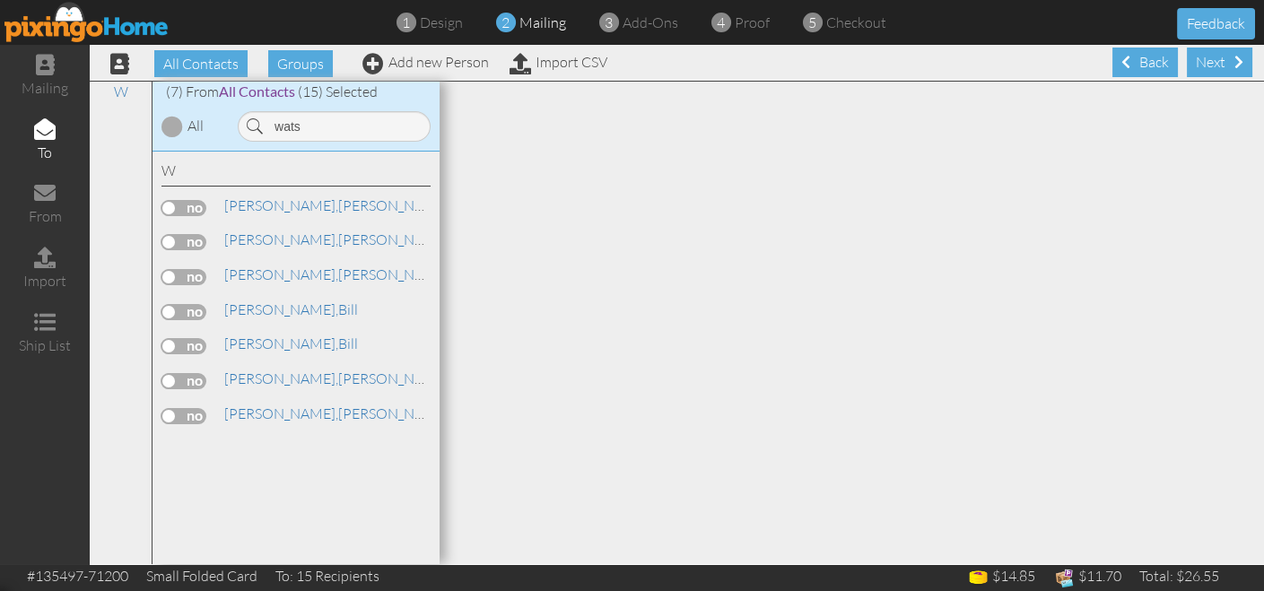
click at [188, 210] on label at bounding box center [184, 208] width 45 height 16
click at [0, 0] on input "checkbox" at bounding box center [0, 0] width 0 height 0
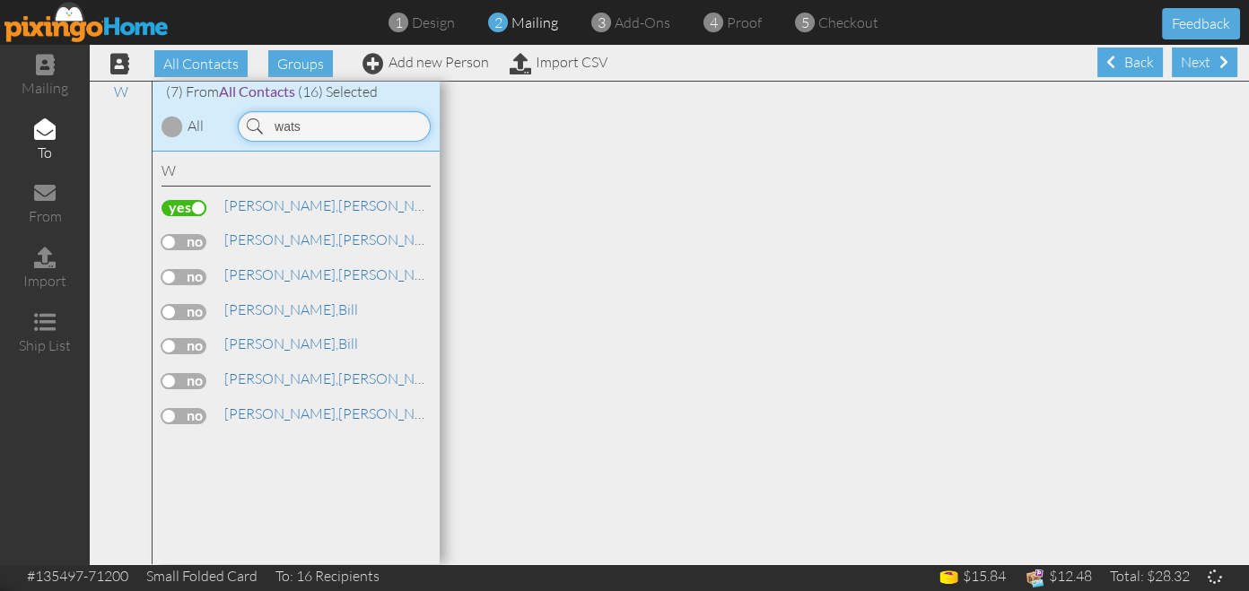
click at [309, 126] on input "wats" at bounding box center [334, 126] width 193 height 31
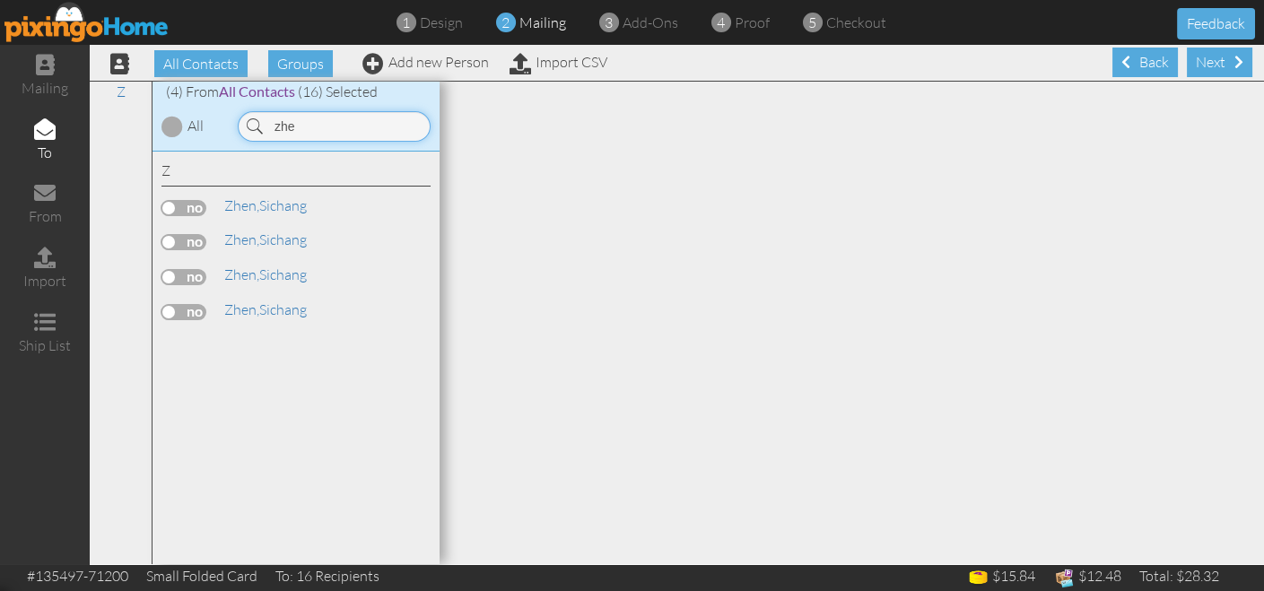
type input "zhe"
click at [179, 202] on label at bounding box center [184, 208] width 45 height 16
click at [0, 0] on input "checkbox" at bounding box center [0, 0] width 0 height 0
click at [1194, 60] on div "Next" at bounding box center [1220, 63] width 66 height 30
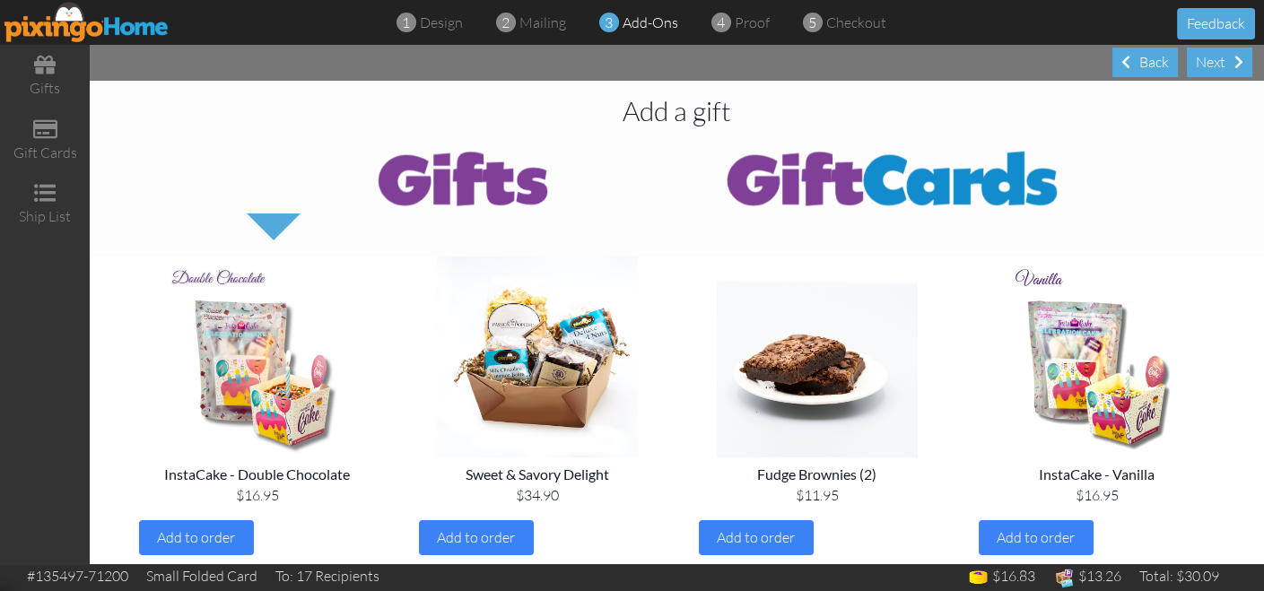
click at [1194, 60] on div "Next" at bounding box center [1220, 63] width 66 height 30
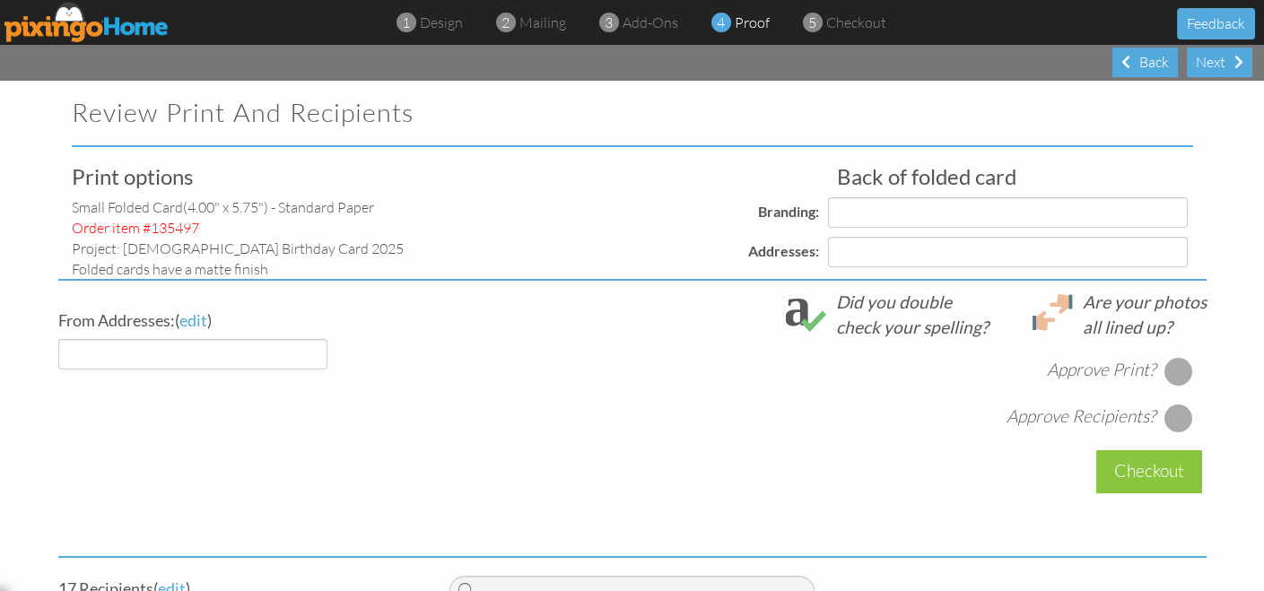
select select "object:23879"
select select "object:23884"
select select "object:23887"
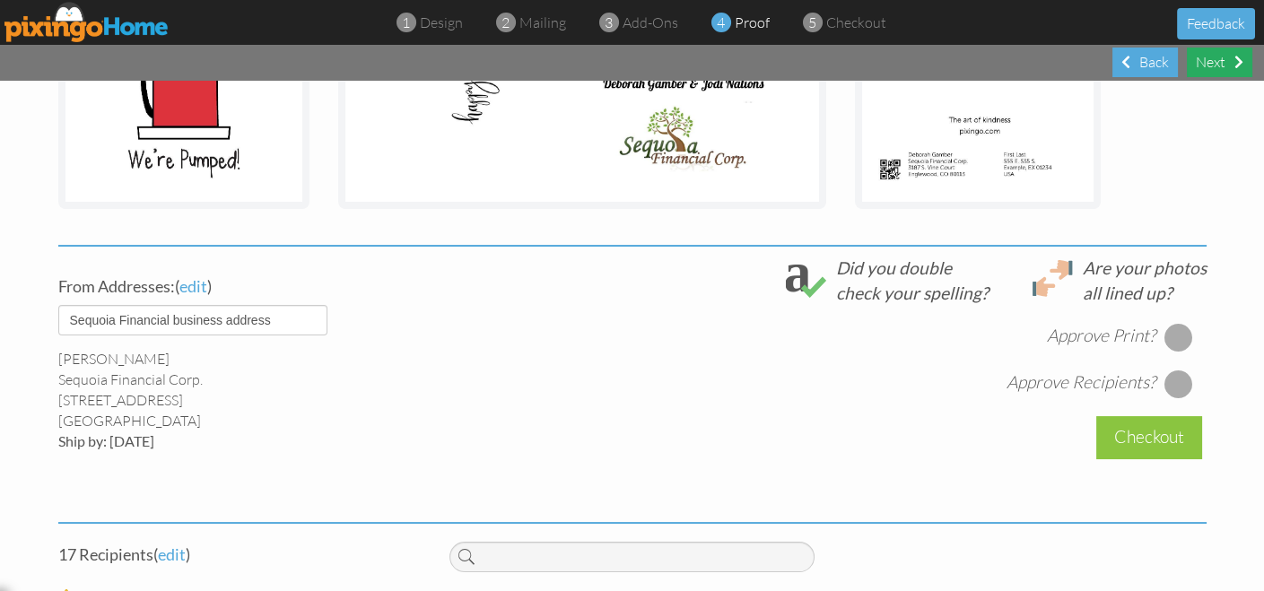
scroll to position [512, 0]
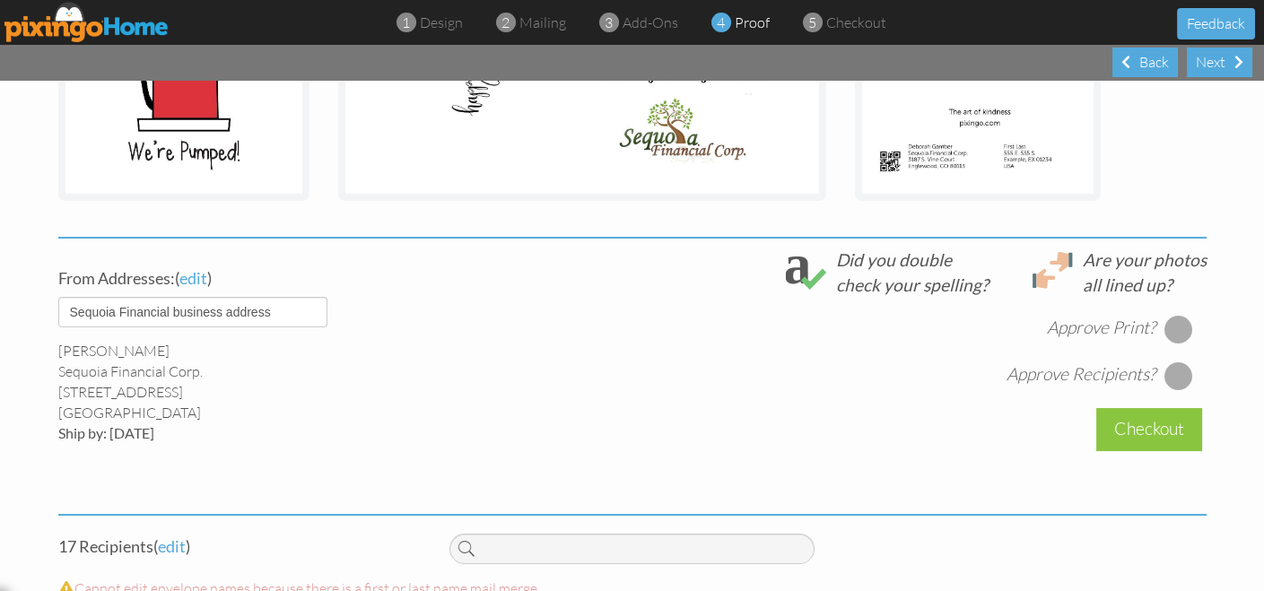
click at [1183, 329] on div at bounding box center [1178, 329] width 29 height 29
click at [1171, 363] on div at bounding box center [1178, 376] width 29 height 29
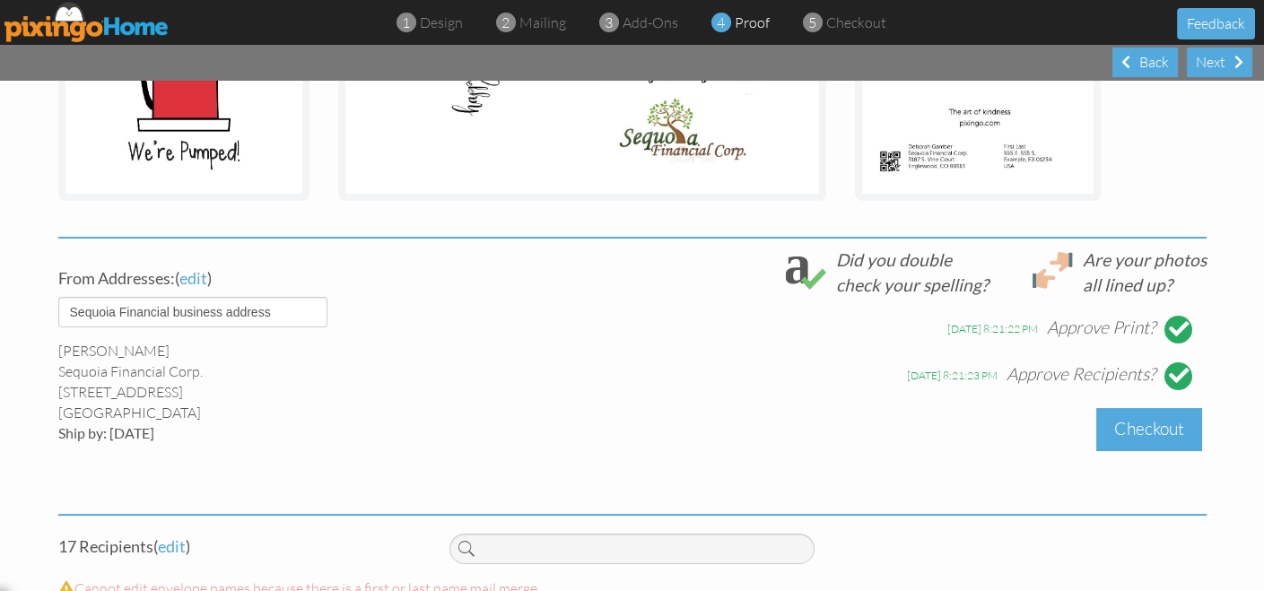
click at [1157, 431] on div "Checkout" at bounding box center [1150, 429] width 106 height 42
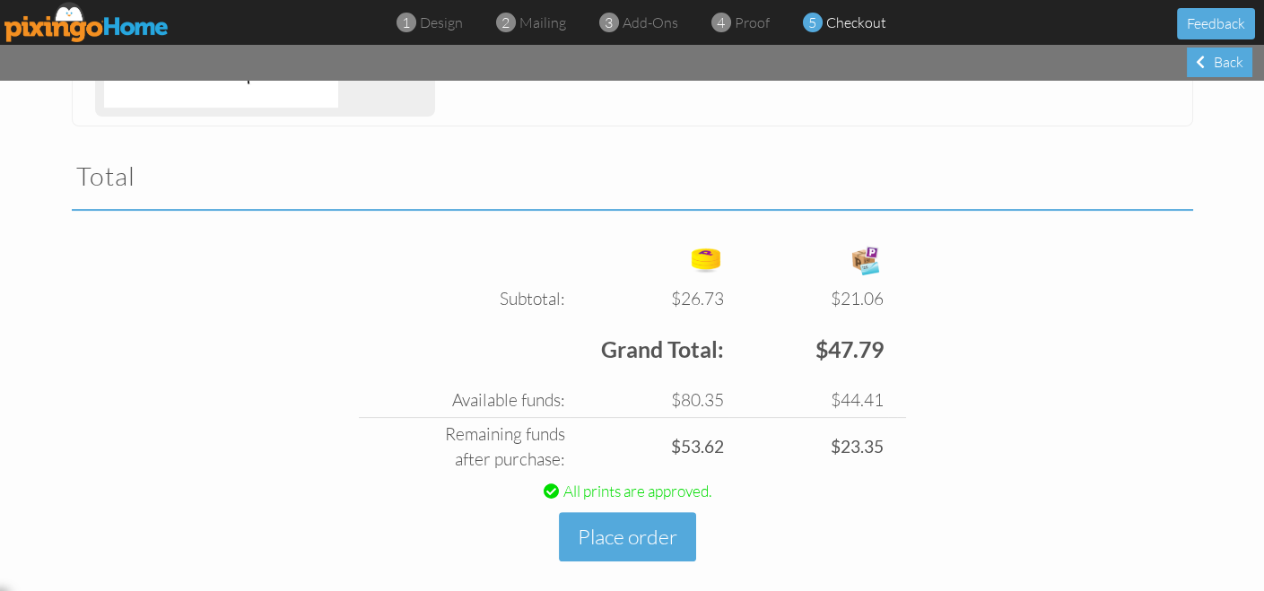
scroll to position [1079, 0]
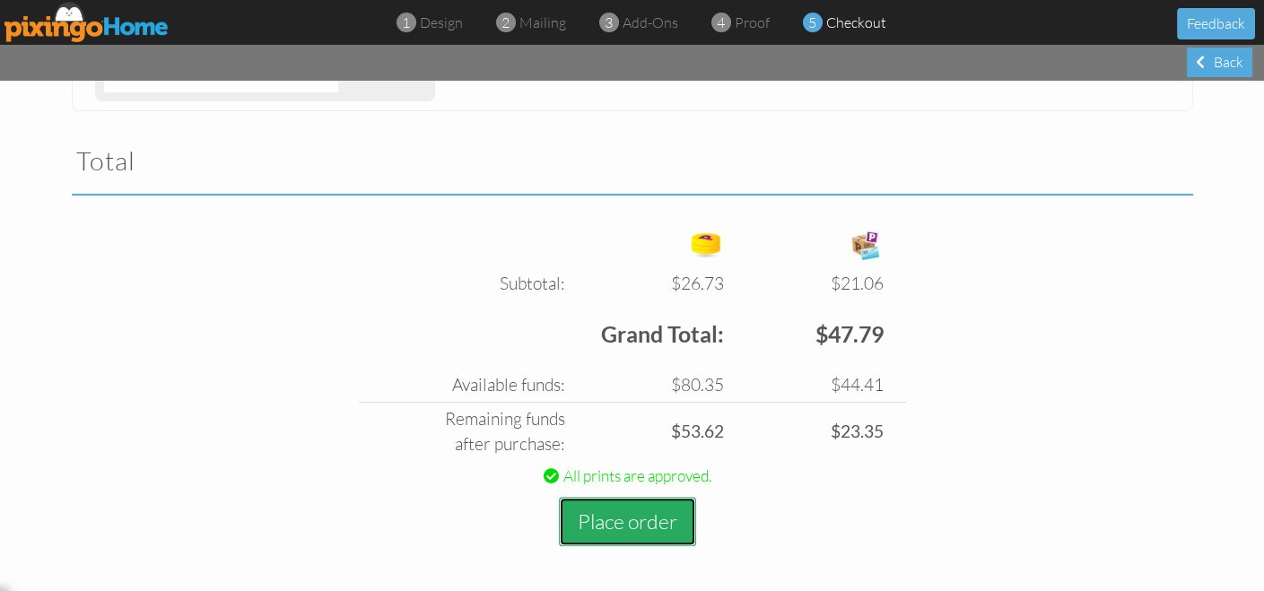
click at [643, 511] on button "Place order" at bounding box center [627, 521] width 137 height 49
